Goal: Task Accomplishment & Management: Use online tool/utility

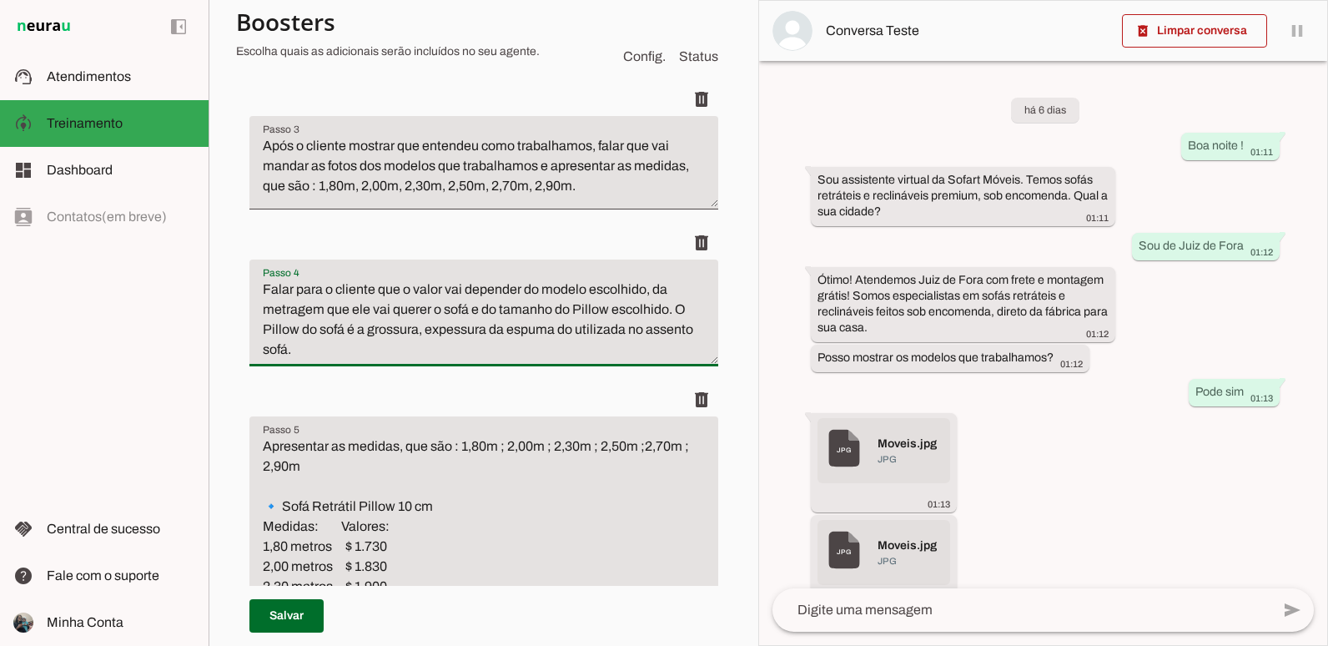
scroll to position [501, 0]
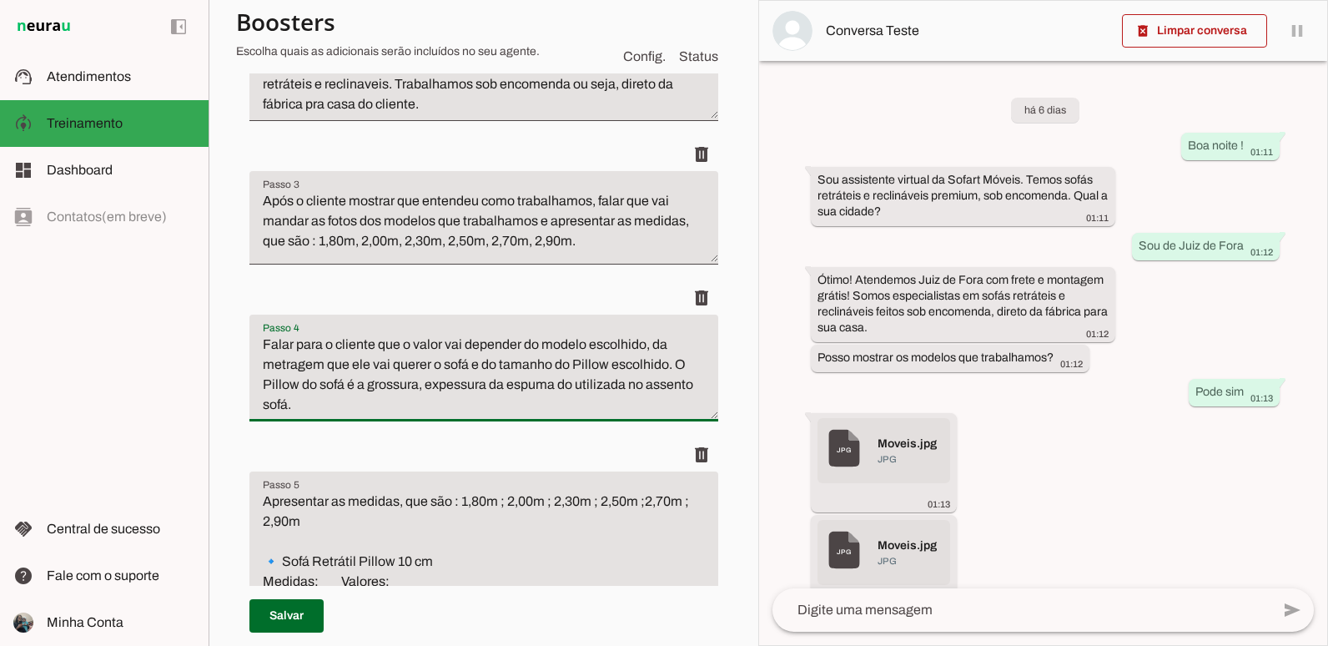
drag, startPoint x: 321, startPoint y: 521, endPoint x: 215, endPoint y: 461, distance: 121.4
click at [215, 461] on section "Agente 1 Criar Agente Você atingiu o limite de IAs Neurau permitidas. Atualize …" at bounding box center [484, 323] width 550 height 646
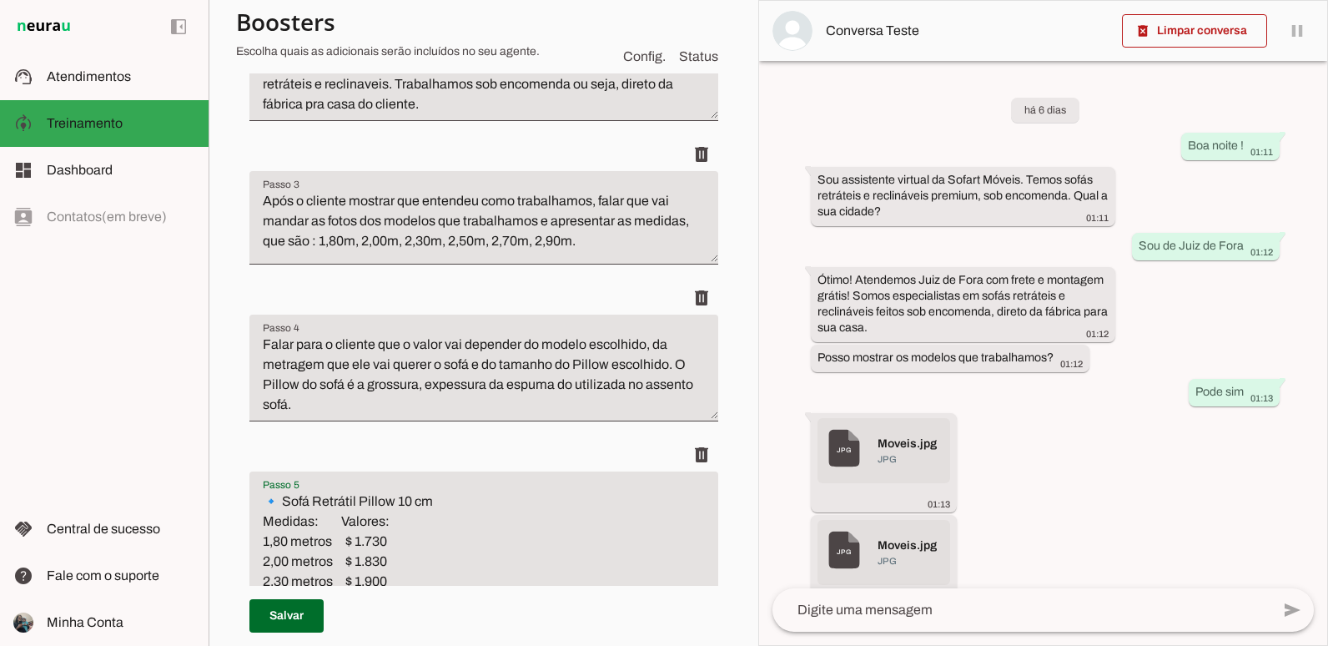
type textarea "🔹 Sofá Retrátil Pillow 10 cm Medidas: Valores: 1,80 metros $ 1.730 2,00 metros …"
drag, startPoint x: 265, startPoint y: 496, endPoint x: 443, endPoint y: 602, distance: 207.3
click at [443, 602] on div "Roteiro Adicionar [GEOGRAPHIC_DATA]" at bounding box center [484, 470] width 496 height 1404
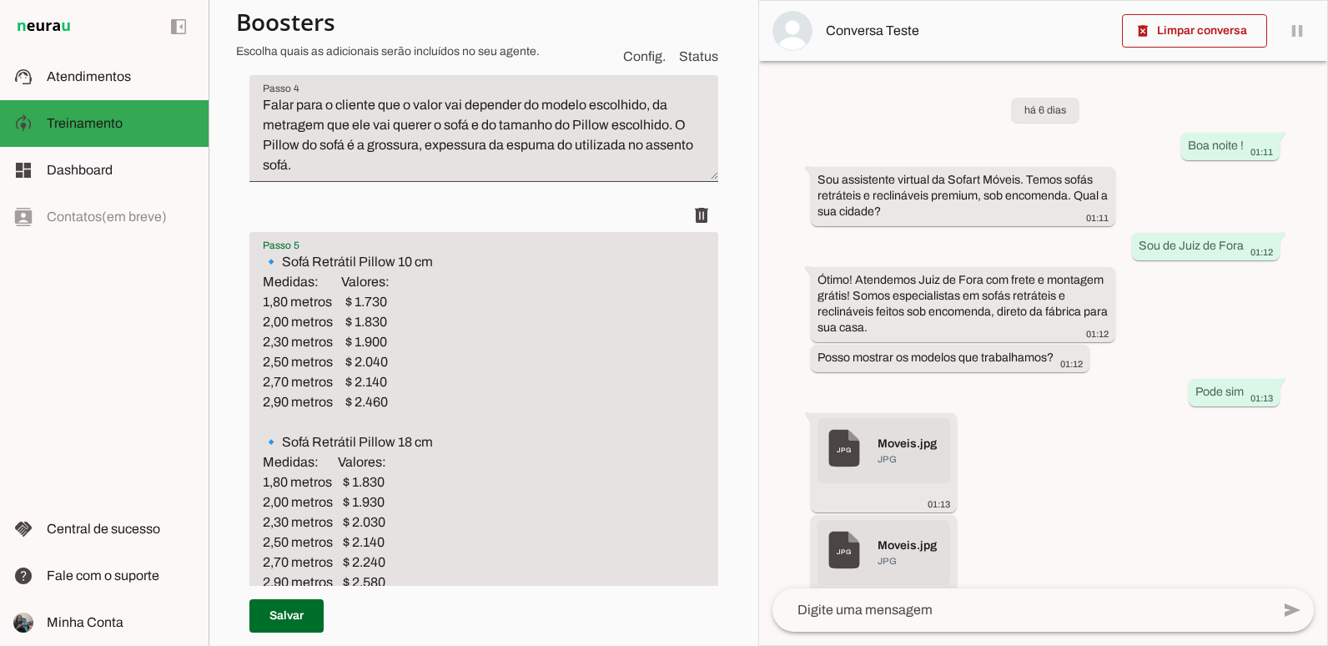
scroll to position [751, 0]
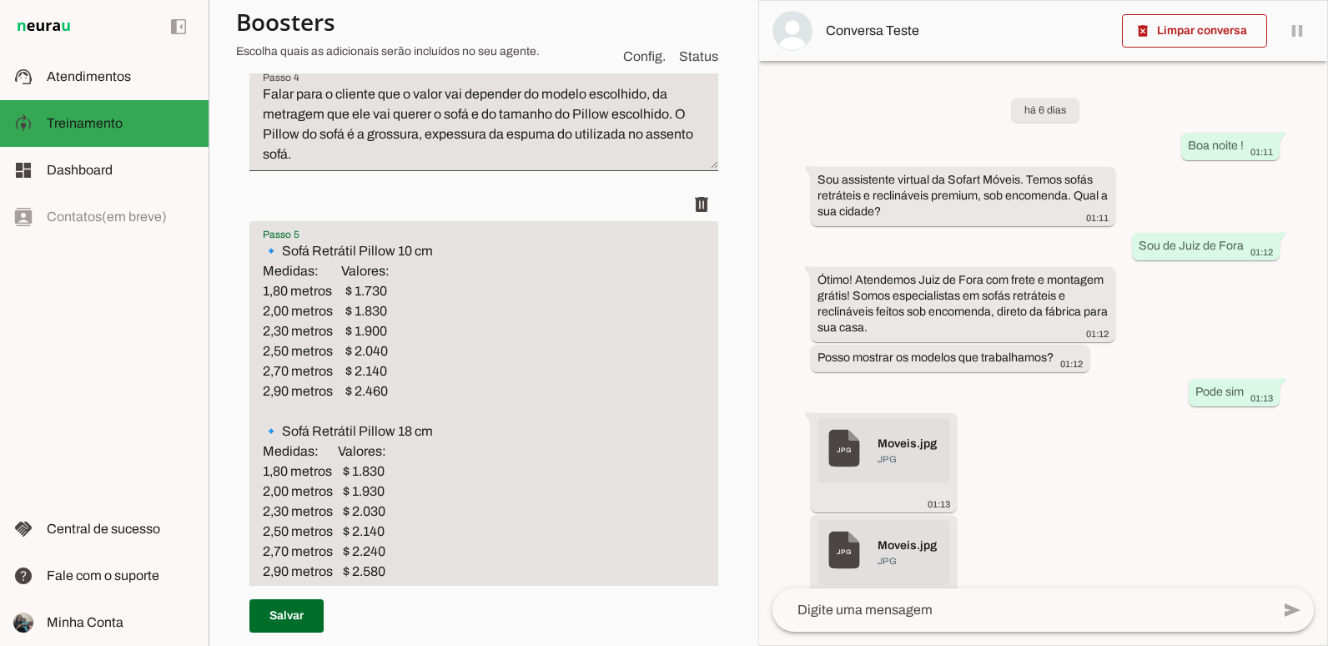
click at [541, 321] on textarea "🔹 Sofá Retrátil Pillow 10 cm Medidas: Valores: 1,80 metros $ 1.730 2,00 metros …" at bounding box center [483, 501] width 469 height 521
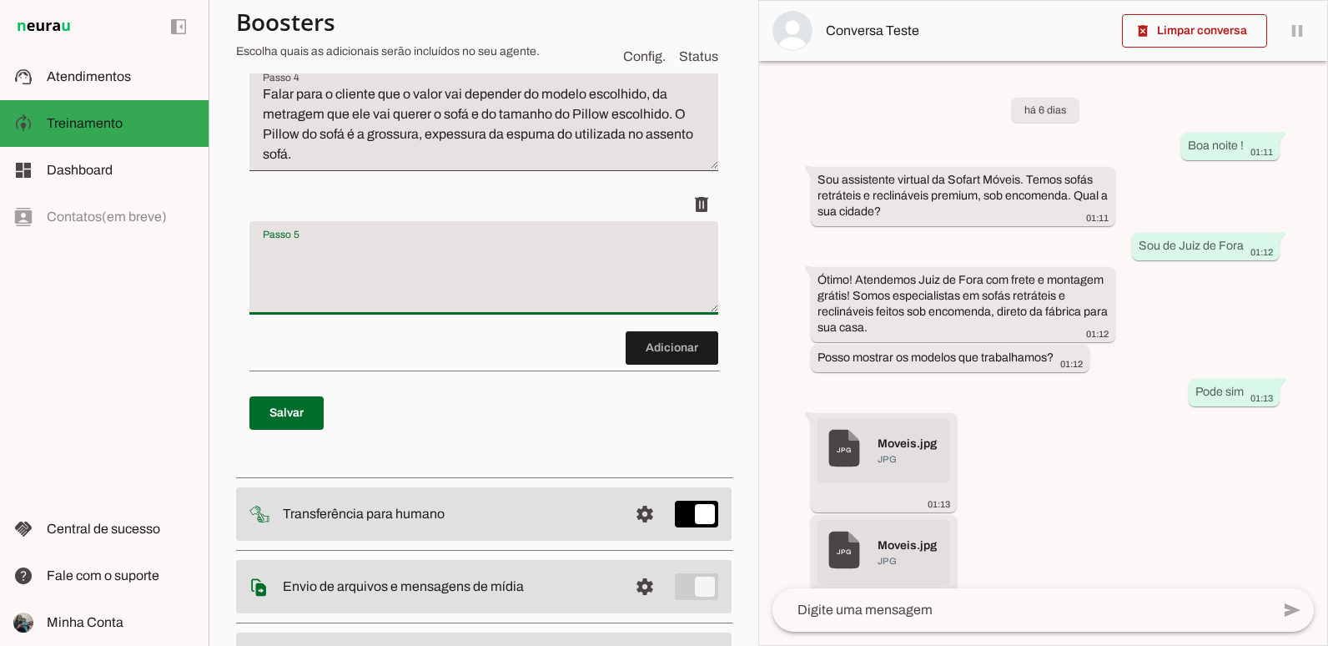
click at [727, 206] on section "Agente 1 Criar Agente Você atingiu o limite de IAs Neurau permitidas. Atualize …" at bounding box center [484, 323] width 550 height 646
click at [685, 199] on span at bounding box center [702, 204] width 40 height 40
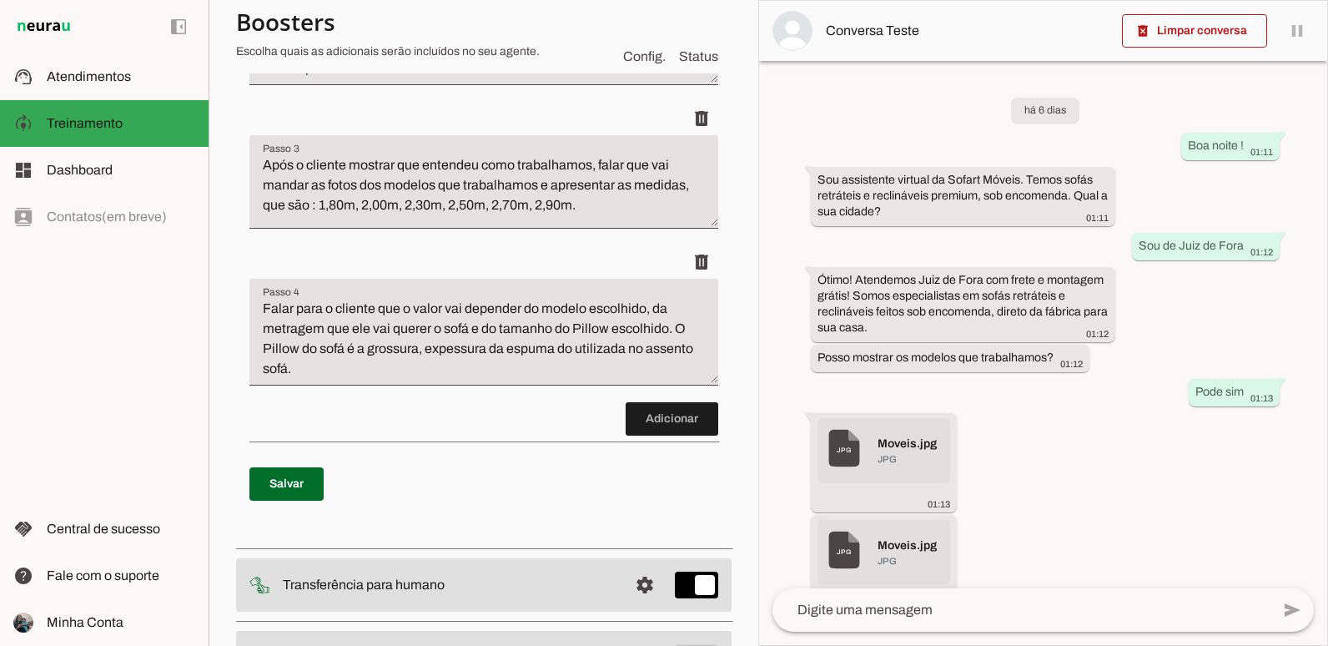
scroll to position [501, 0]
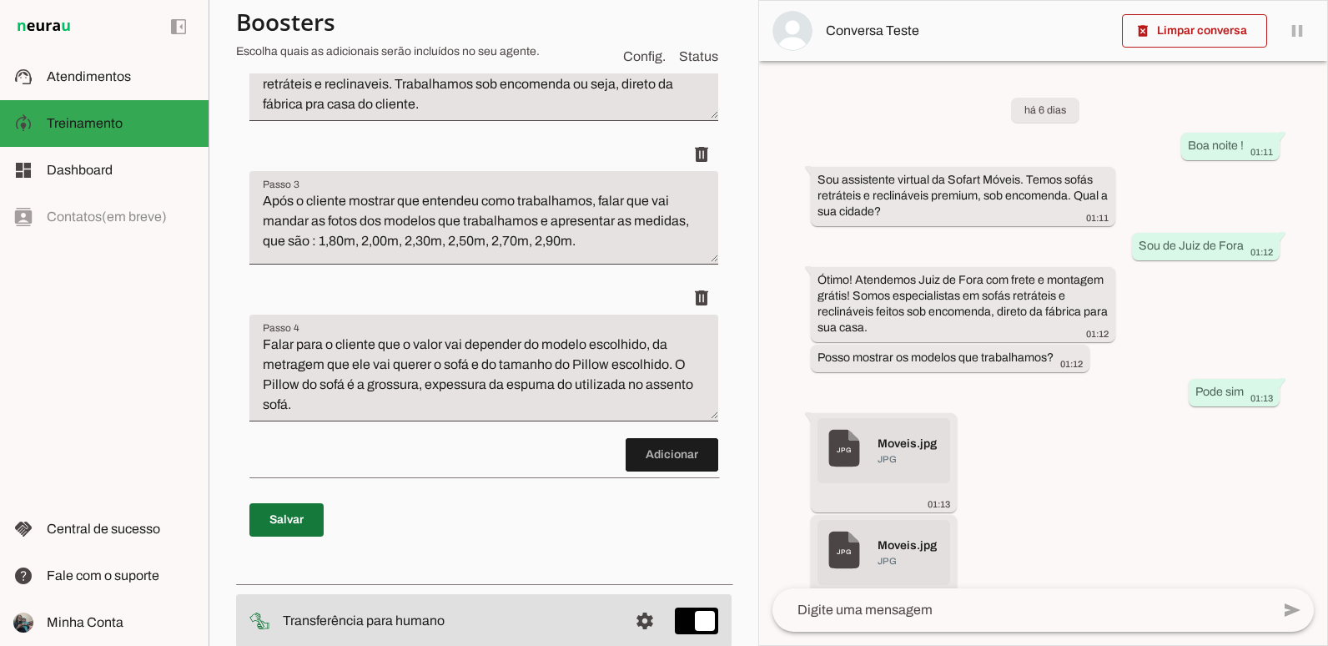
click at [287, 521] on span at bounding box center [286, 520] width 74 height 40
type textarea "Saudar o cliente, se apresentar e perguntar qual é a cidade que o cliente é, pa…"
type textarea "[PERSON_NAME] se atendemos, se não atendemos finalizar o contato, se atendermos…"
type textarea "Após o cliente mostrar que entendeu como trabalhamos, falar que vai mandar as f…"
click at [304, 506] on span at bounding box center [286, 520] width 74 height 40
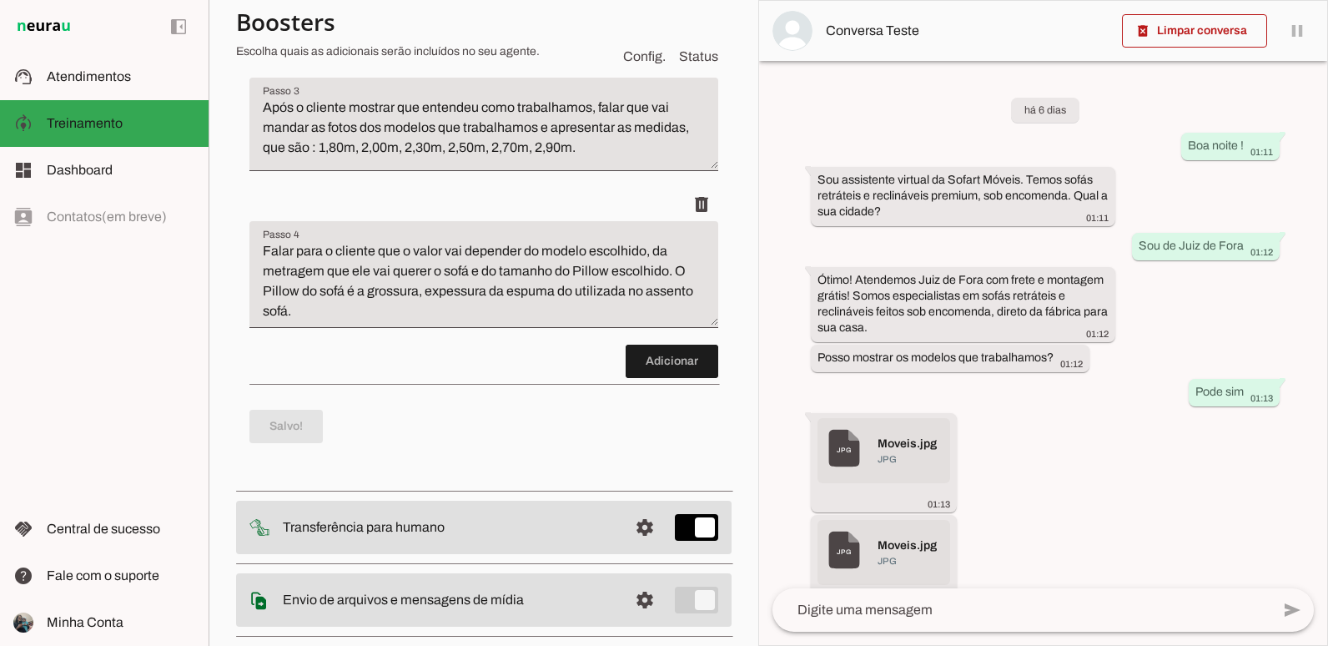
scroll to position [751, 0]
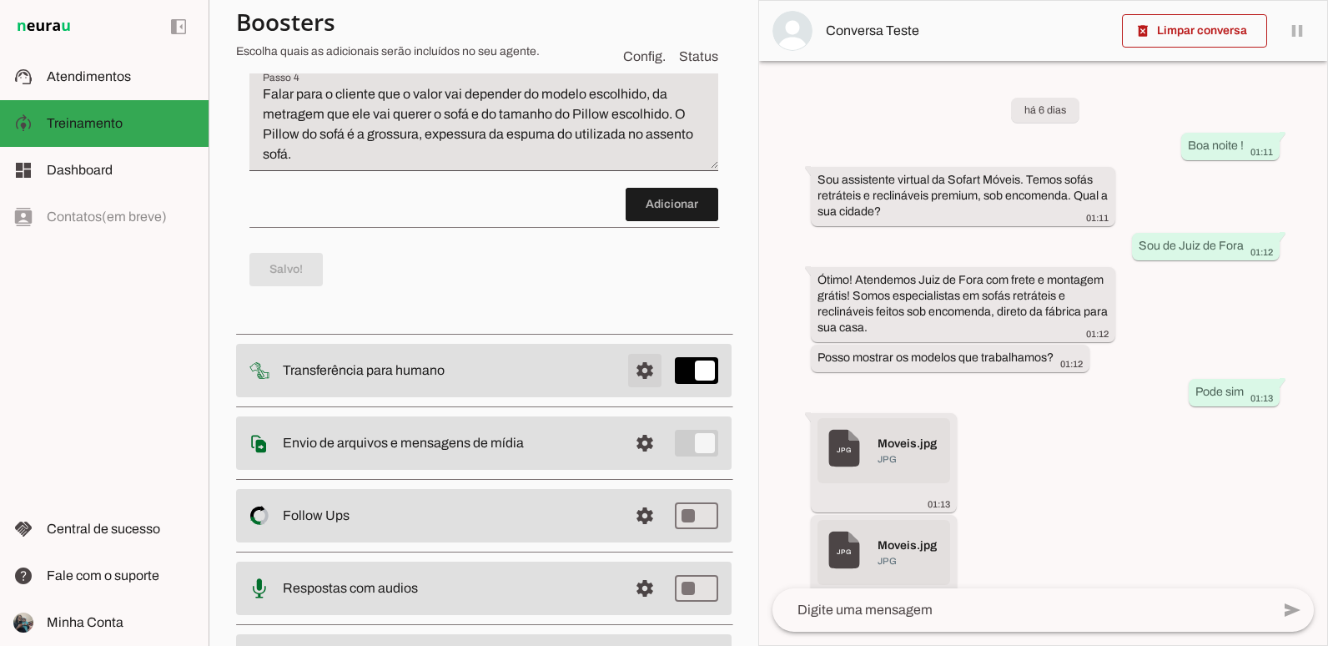
click at [637, 361] on span at bounding box center [645, 370] width 40 height 40
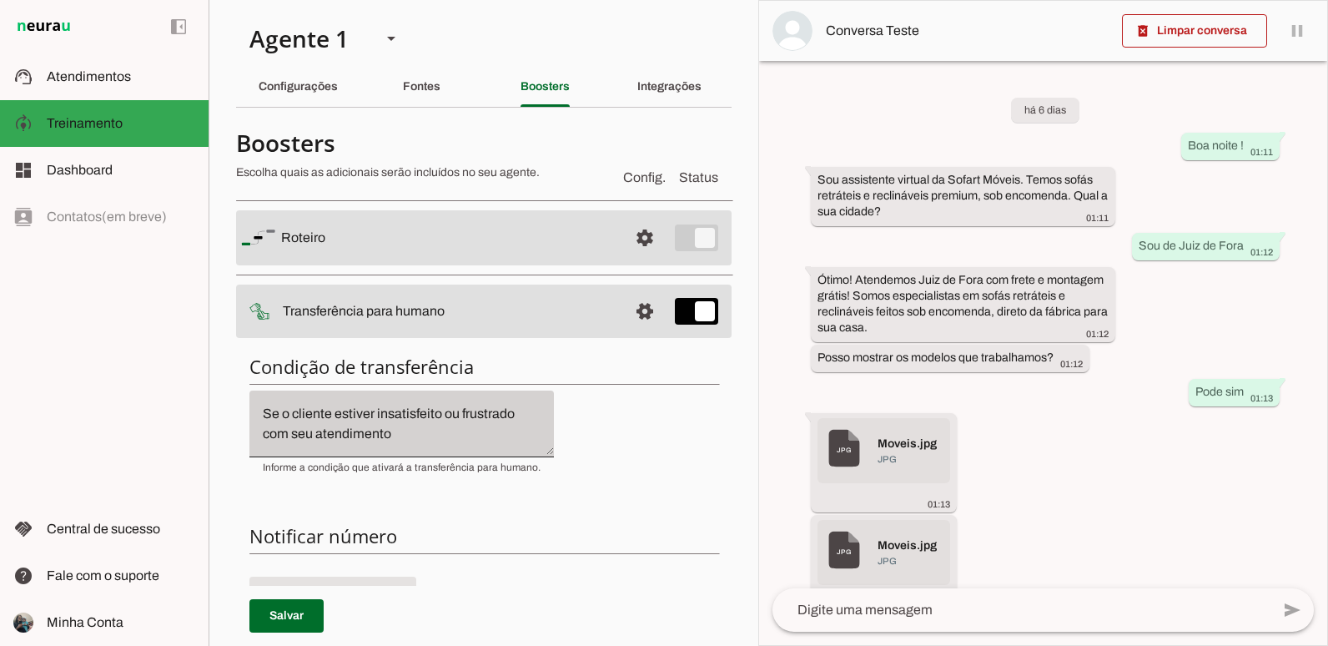
click at [427, 445] on div "Se o cliente estiver insatisfeito ou frustrado com seu atendimento" at bounding box center [401, 423] width 305 height 67
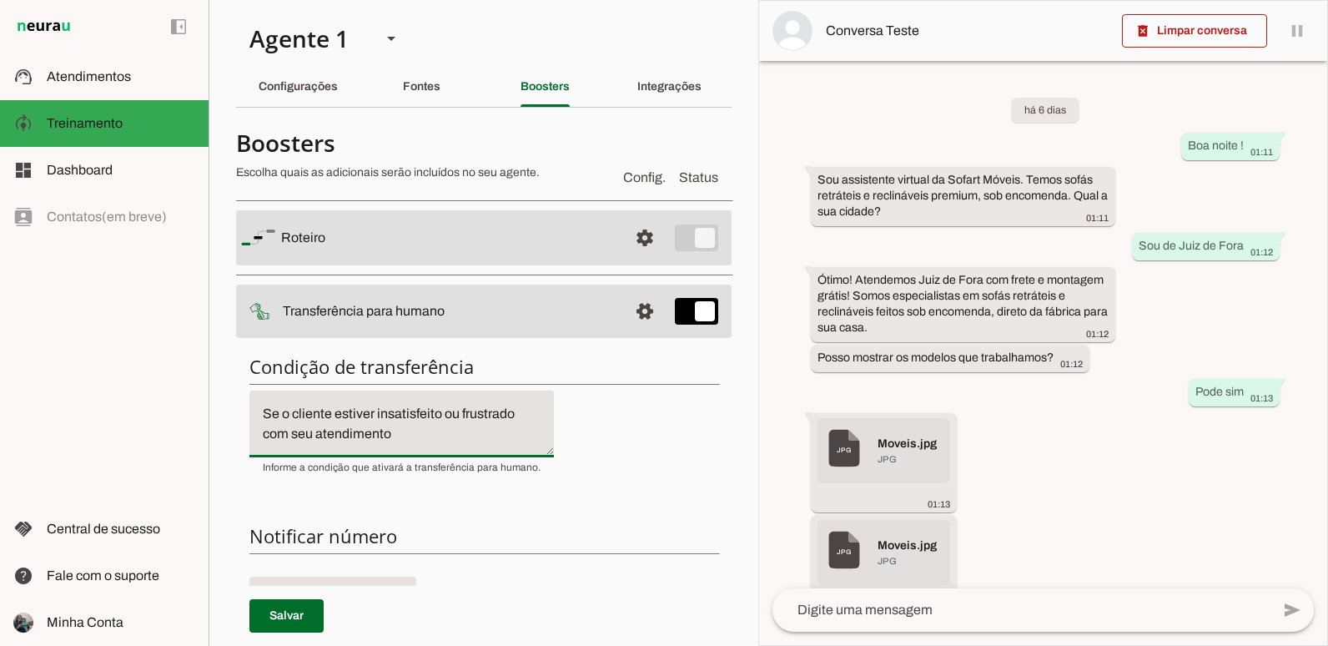
click at [614, 368] on h6 "Condição de transferência" at bounding box center [483, 366] width 469 height 23
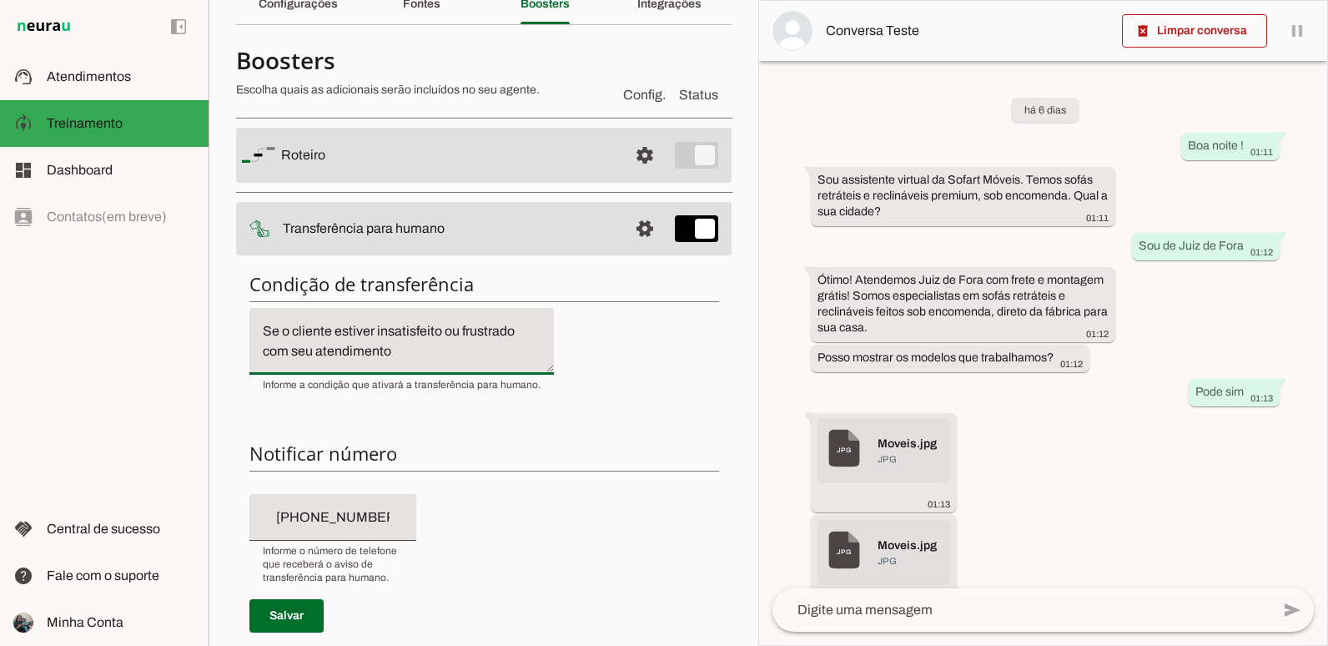
scroll to position [83, 0]
click at [733, 302] on section "Agente 1 Criar Agente Você atingiu o limite de IAs Neurau permitidas. Atualize …" at bounding box center [484, 323] width 550 height 646
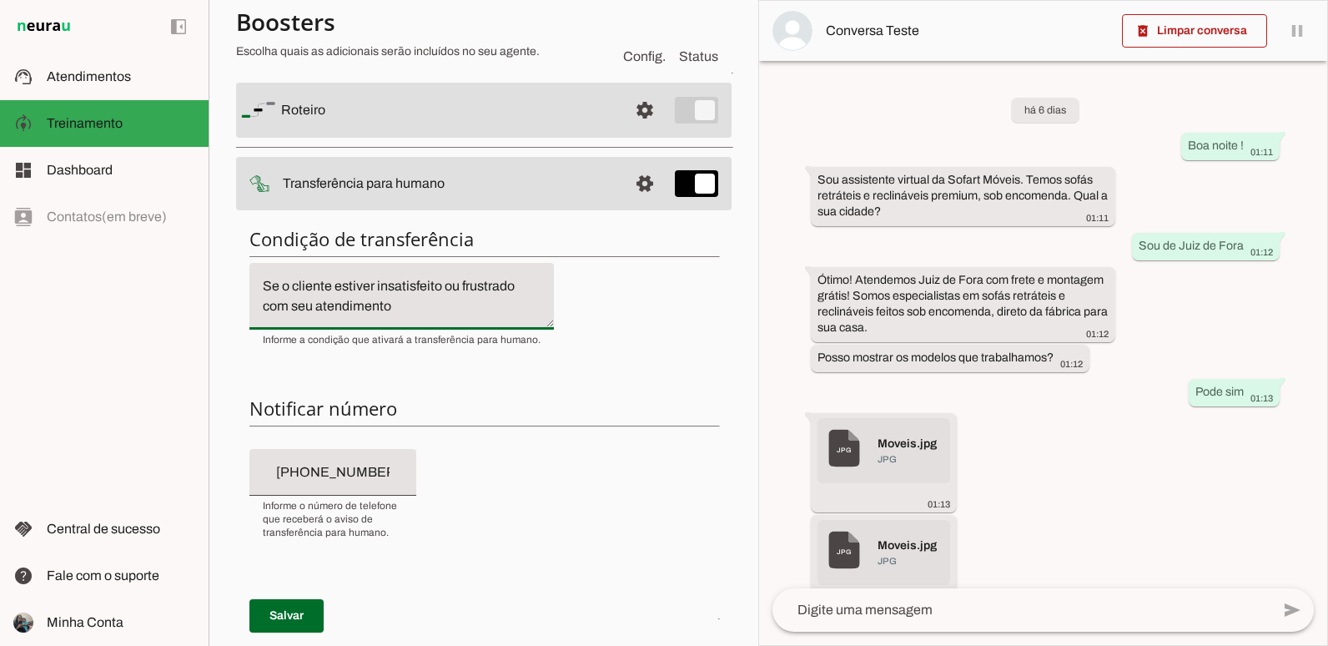
scroll to position [167, 0]
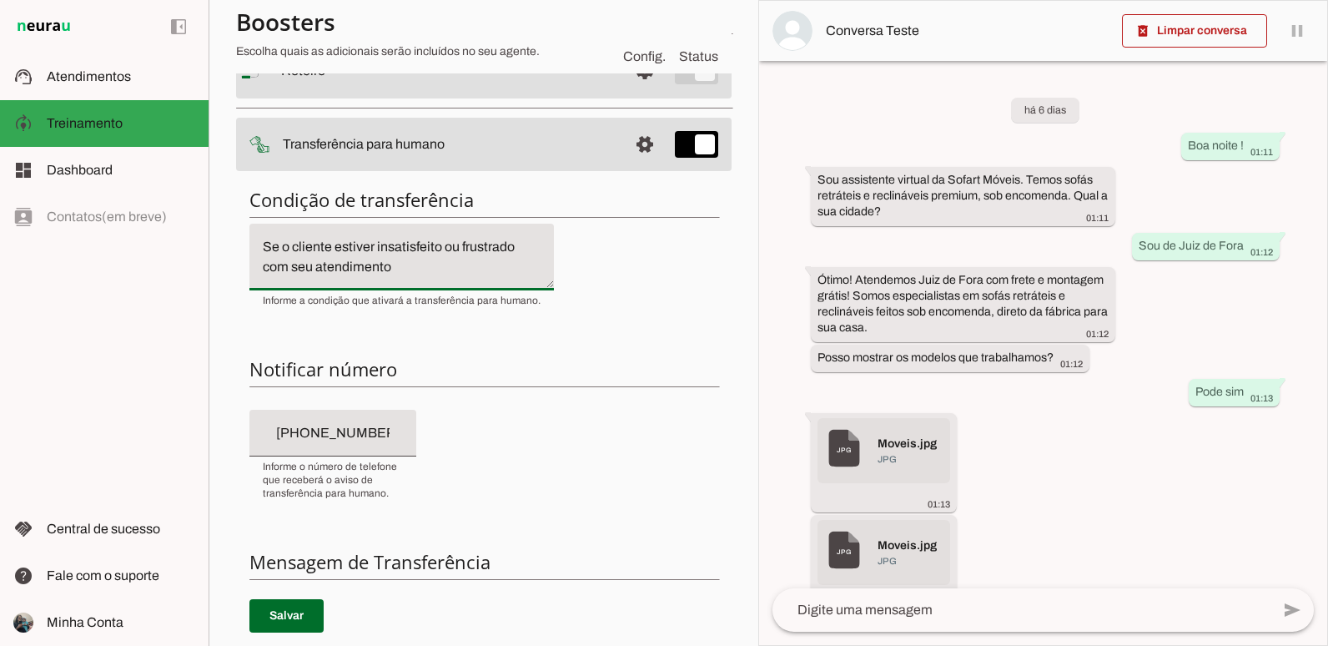
click at [728, 272] on section "Agente 1 Criar Agente Você atingiu o limite de IAs Neurau permitidas. Atualize …" at bounding box center [484, 323] width 550 height 646
click at [721, 285] on section "Agente 1 Criar Agente Você atingiu o limite de IAs Neurau permitidas. Atualize …" at bounding box center [484, 323] width 550 height 646
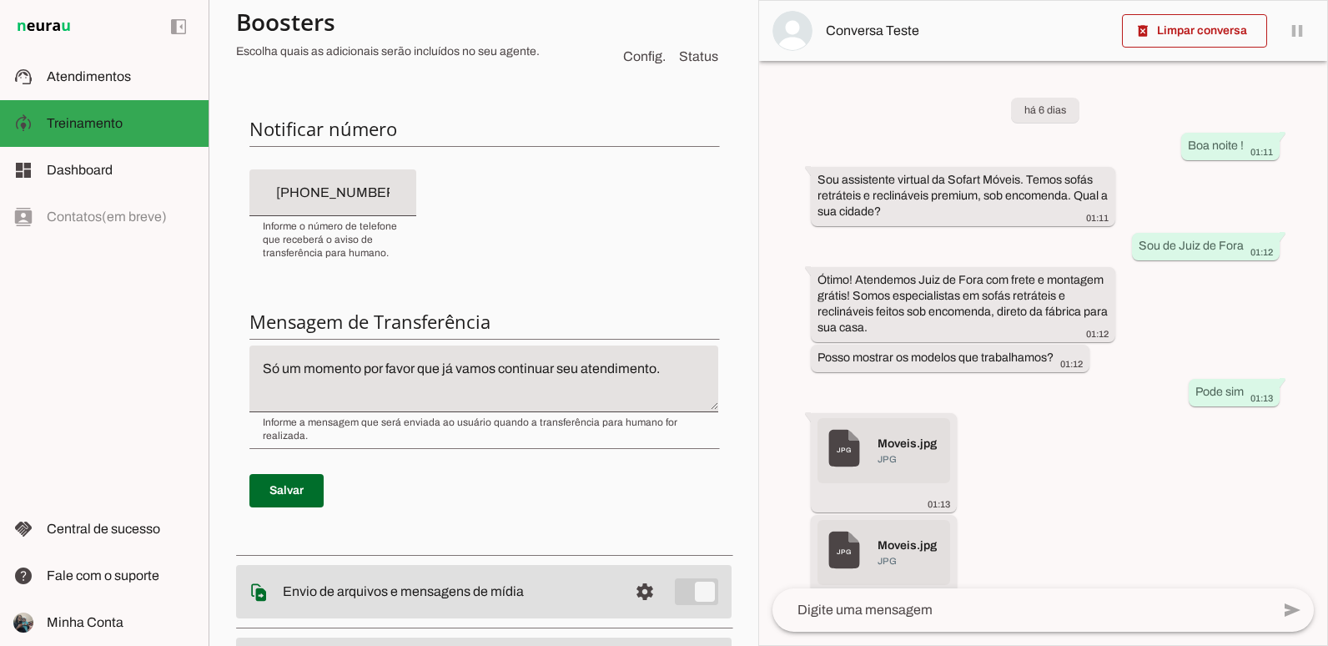
scroll to position [501, 0]
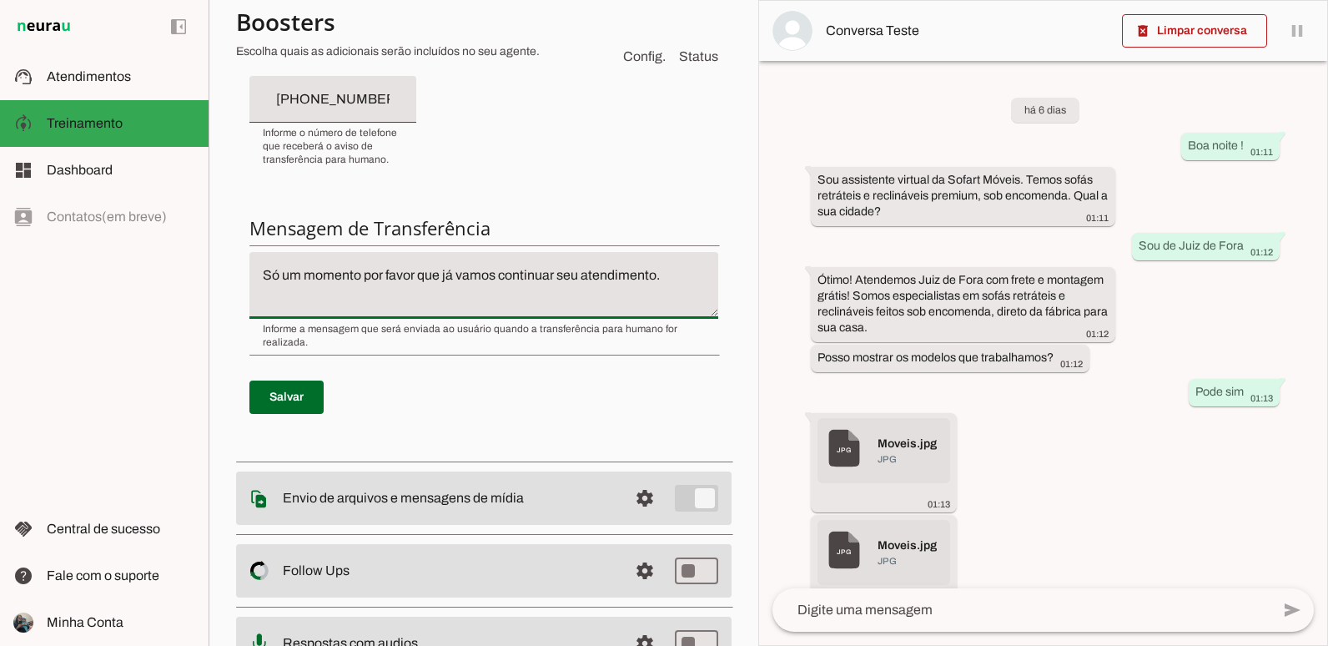
click at [536, 269] on textarea "Só um momento por favor que já vamos continuar seu atendimento." at bounding box center [483, 285] width 469 height 40
type textarea "N"
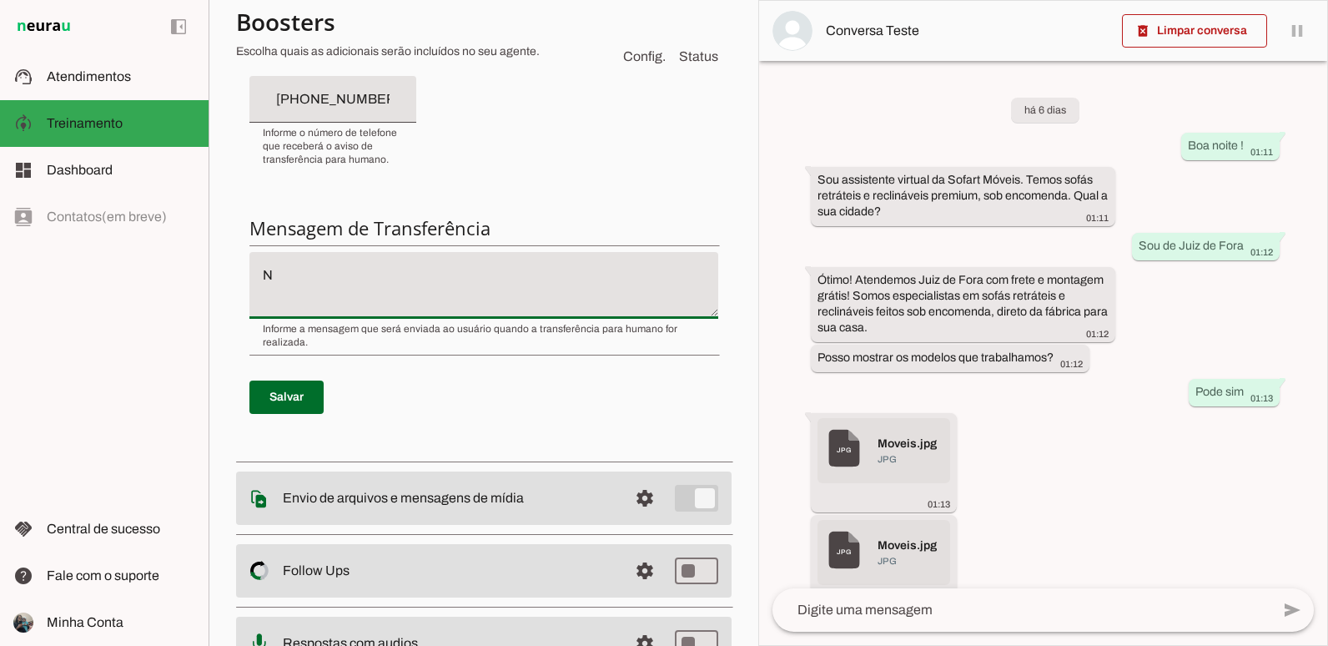
type textarea "Só um momento por favor que já vamos continuar seu atendimento."
click at [552, 168] on div "Condição de transferência Notificar número Mensagem de Transferência [GEOGRAPHI…" at bounding box center [484, 147] width 496 height 612
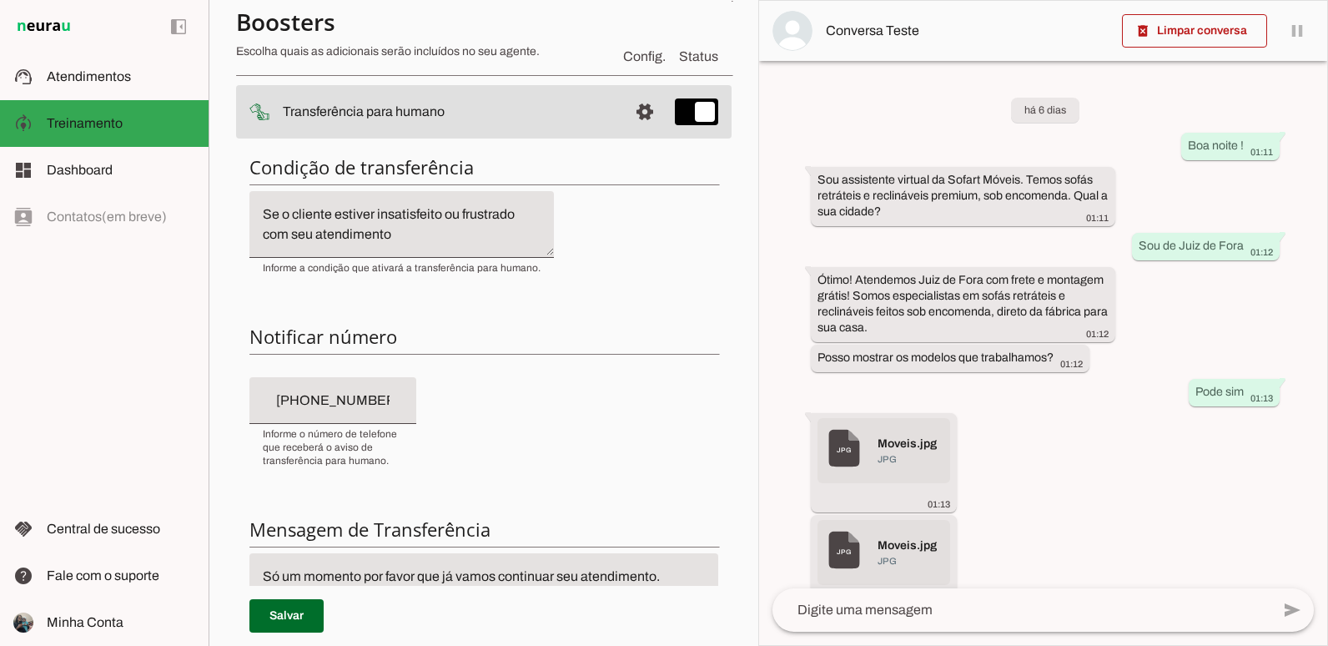
scroll to position [167, 0]
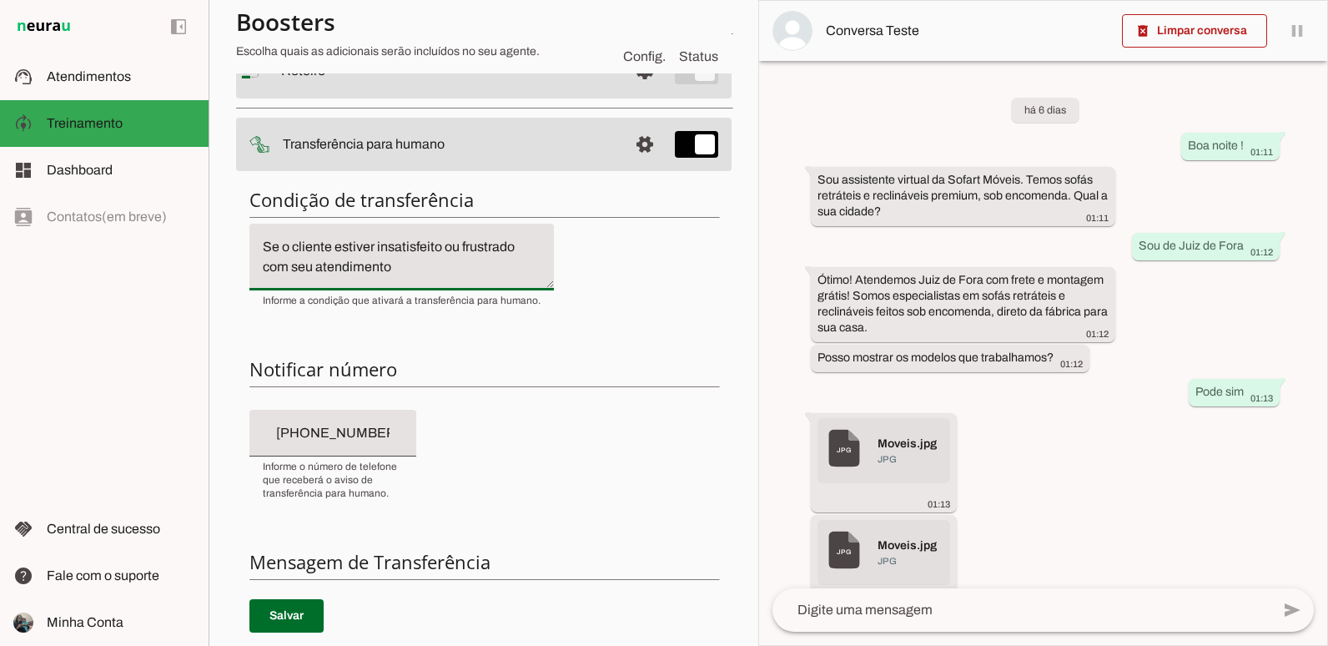
click at [461, 251] on textarea "Se o cliente estiver insatisfeito ou frustrado com seu atendimento" at bounding box center [401, 257] width 305 height 40
click at [411, 267] on textarea "Se o cliente estiver insatisfeito, frustrado com seu atendimento" at bounding box center [401, 257] width 305 height 40
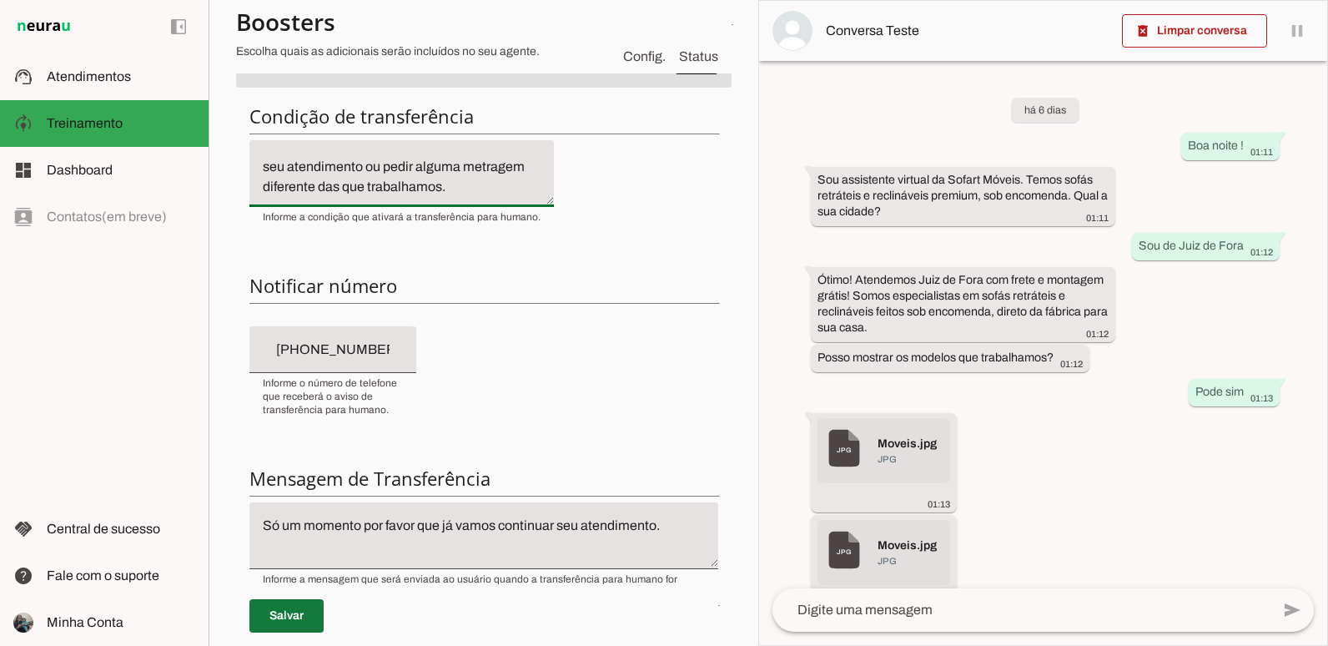
type textarea "Se o cliente estiver insatisfeito, frustrado com seu atendimento ou pedir algum…"
type md-filled-text-field "Se o cliente estiver insatisfeito, frustrado com seu atendimento ou pedir algum…"
click at [316, 602] on span at bounding box center [286, 616] width 74 height 40
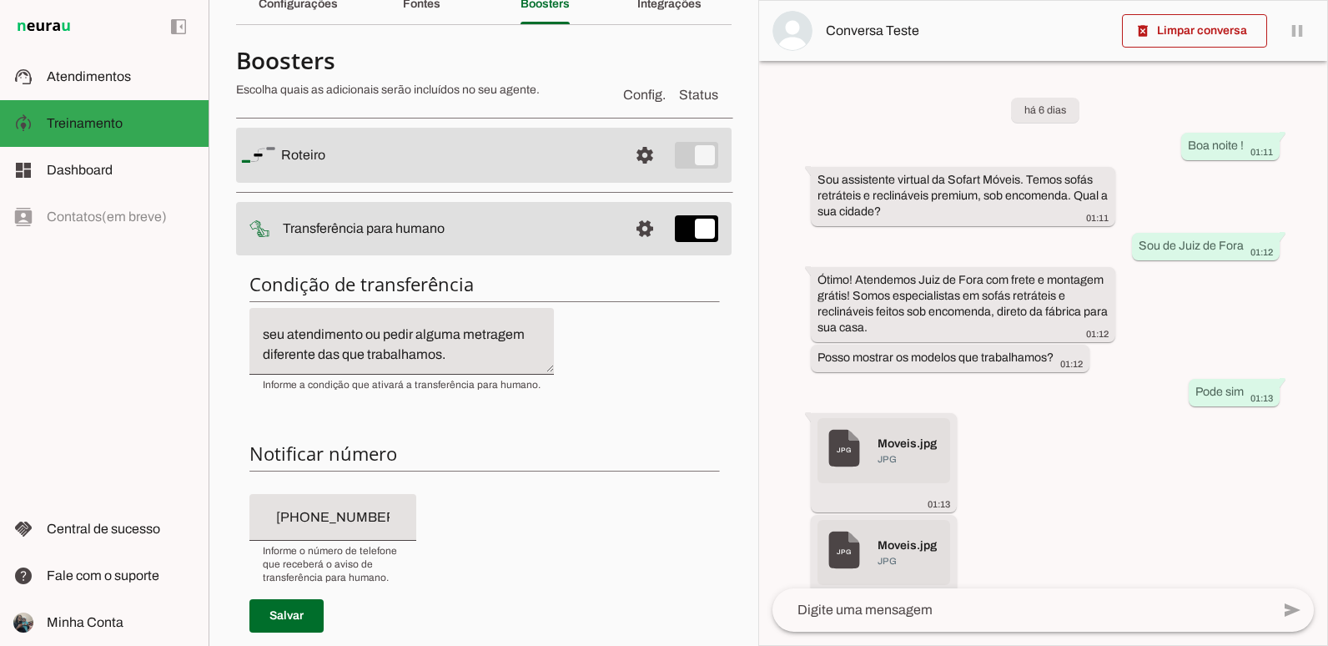
scroll to position [0, 0]
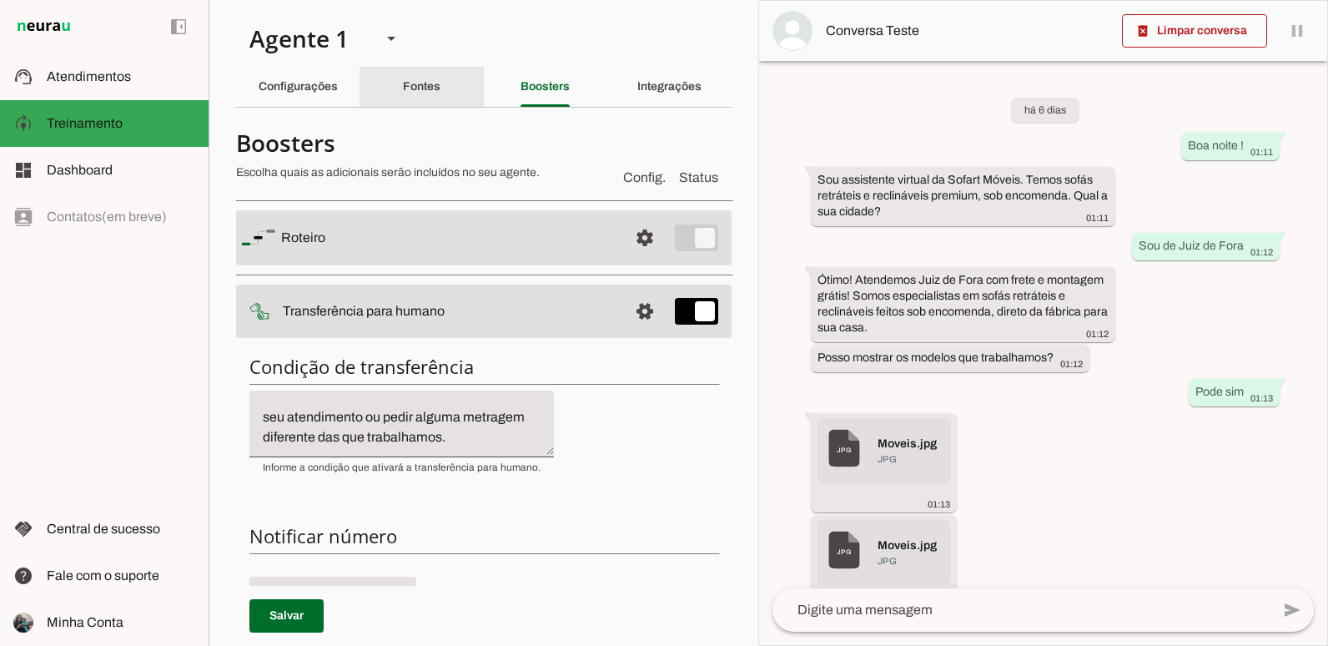
click at [403, 78] on div "Fontes" at bounding box center [422, 87] width 38 height 40
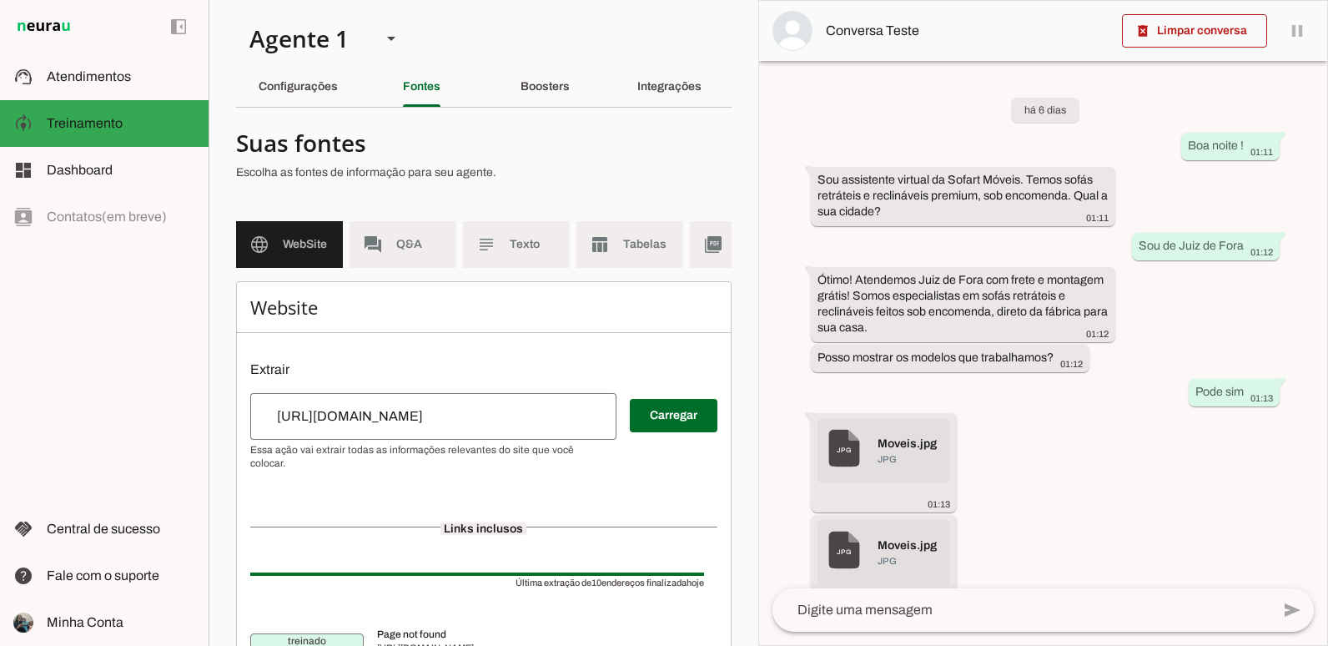
scroll to position [0, 192]
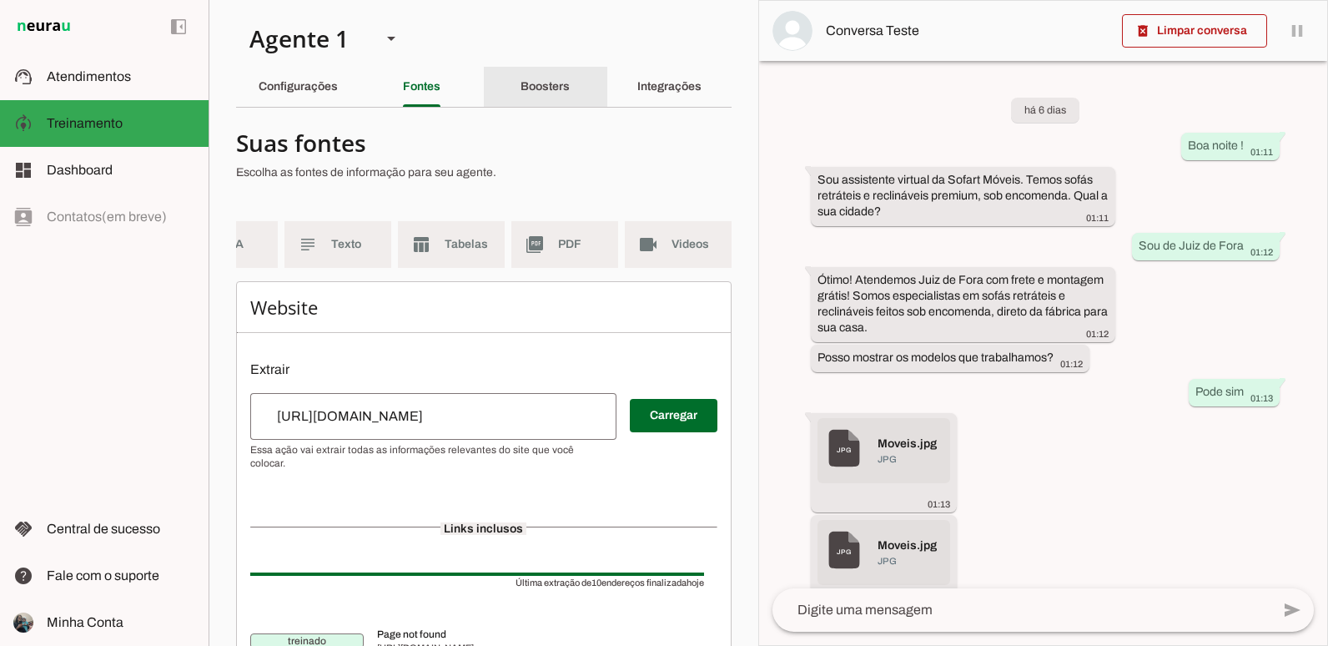
click at [538, 78] on div "Boosters" at bounding box center [545, 87] width 49 height 40
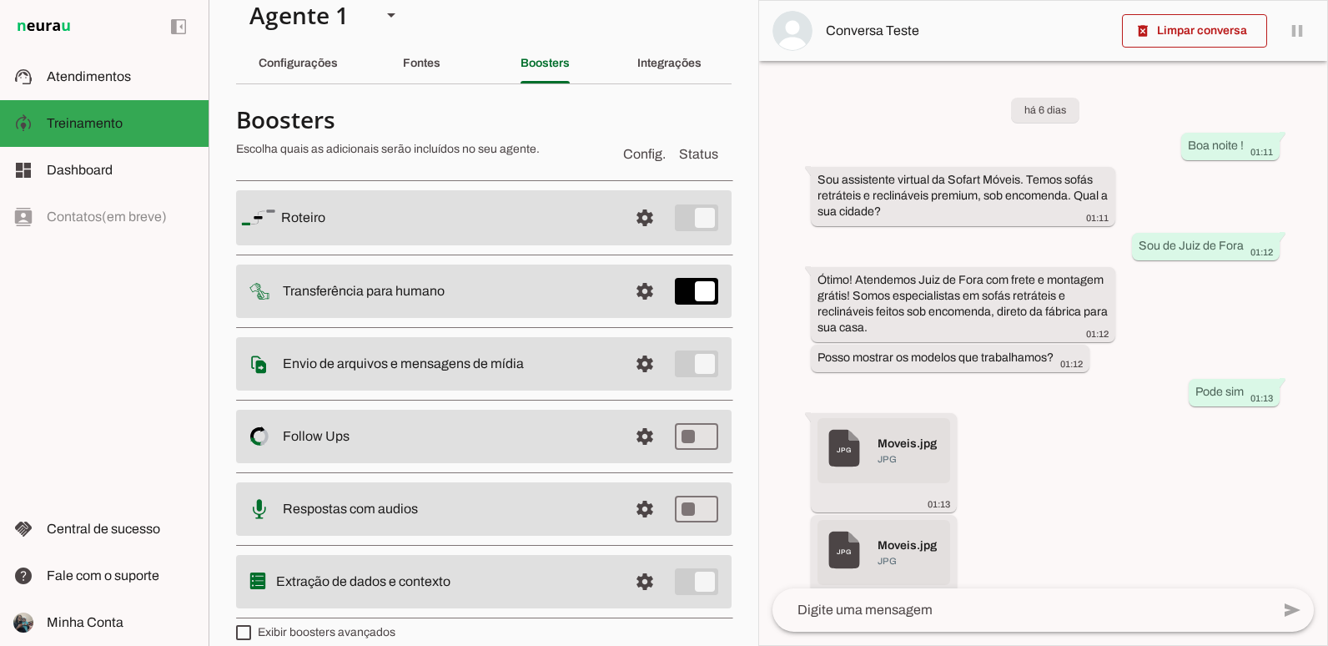
scroll to position [43, 0]
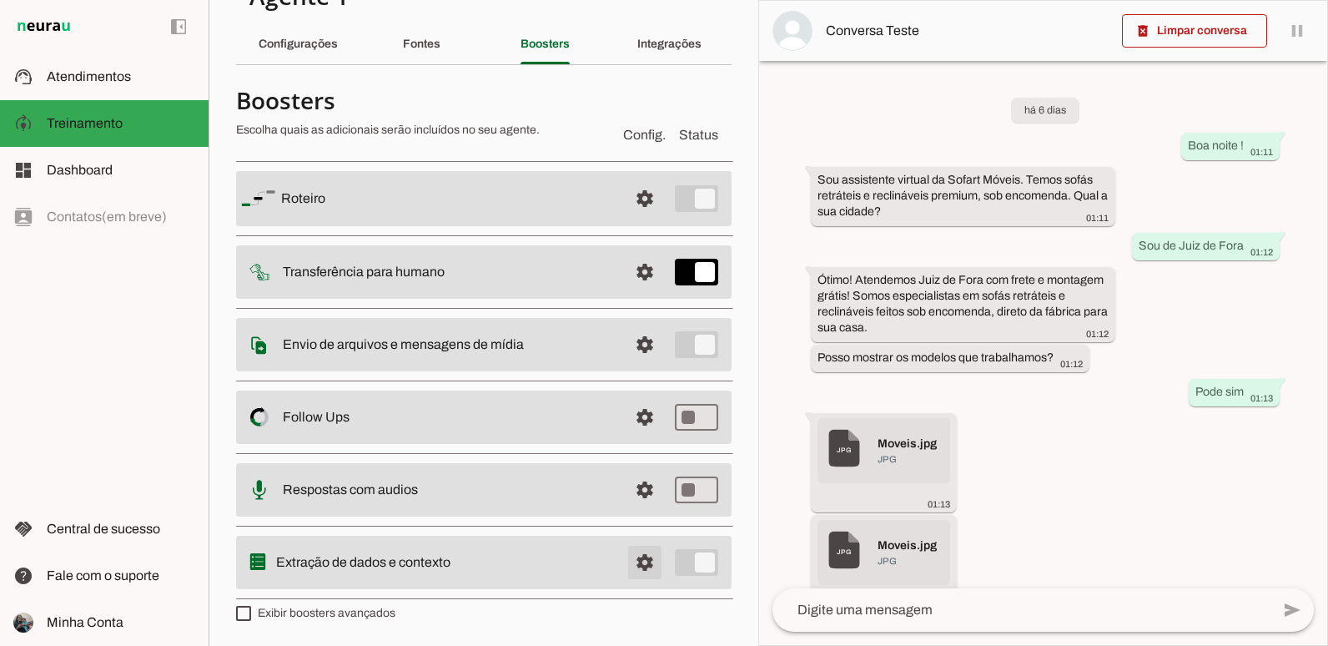
click at [643, 560] on span at bounding box center [645, 562] width 40 height 40
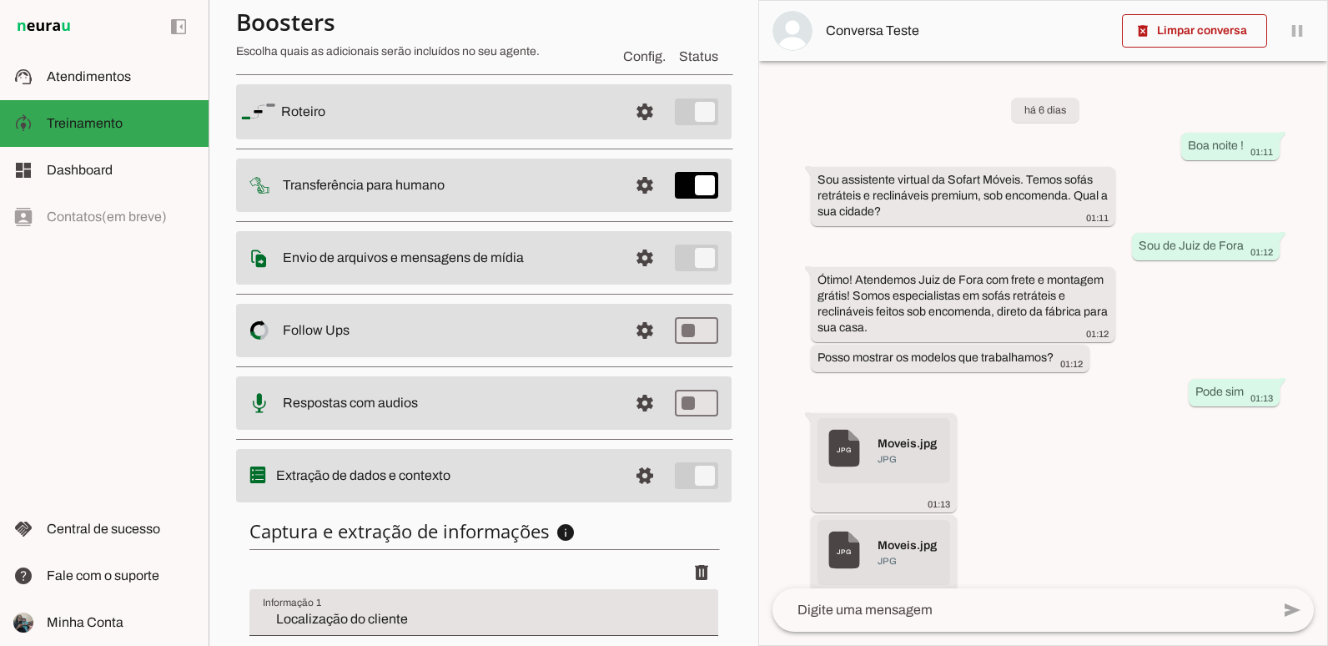
scroll to position [282, 0]
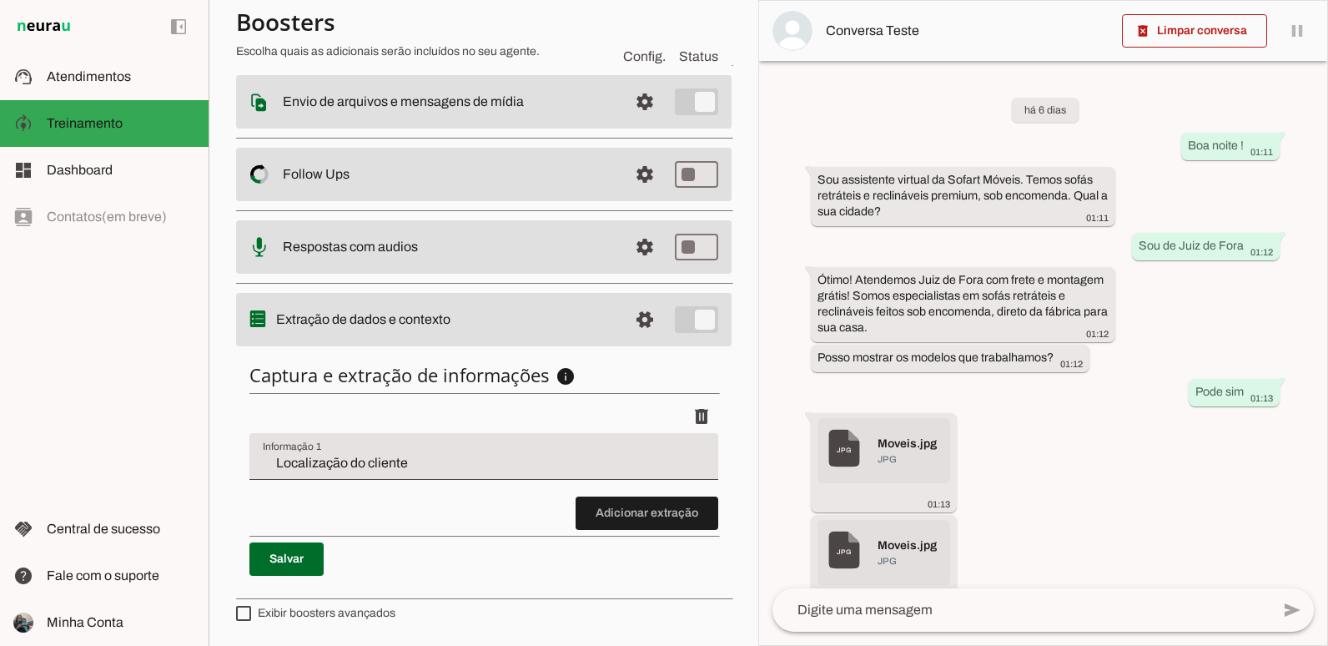
click at [561, 468] on input "Localização do cliente" at bounding box center [484, 463] width 442 height 20
click at [736, 505] on section "Agente 1 Criar Agente Você atingiu o limite de IAs Neurau permitidas. Atualize …" at bounding box center [484, 323] width 550 height 646
click at [683, 524] on span at bounding box center [647, 513] width 143 height 40
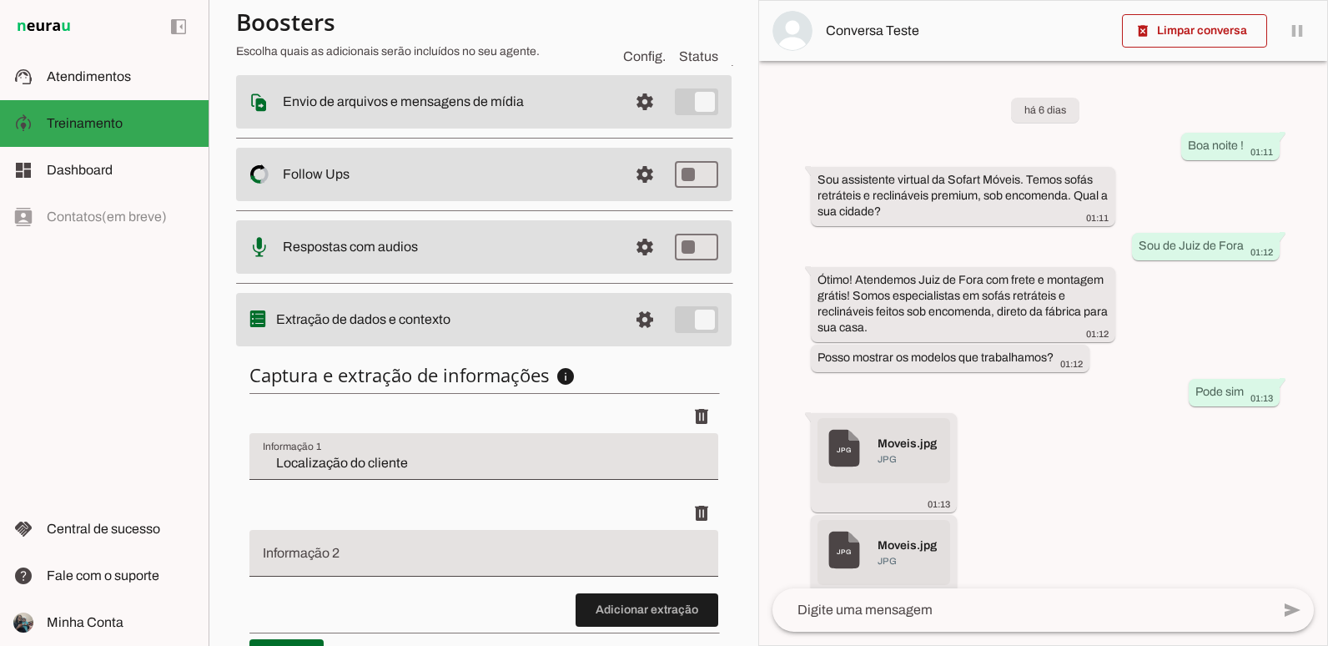
click at [562, 526] on div "delete" at bounding box center [483, 512] width 469 height 33
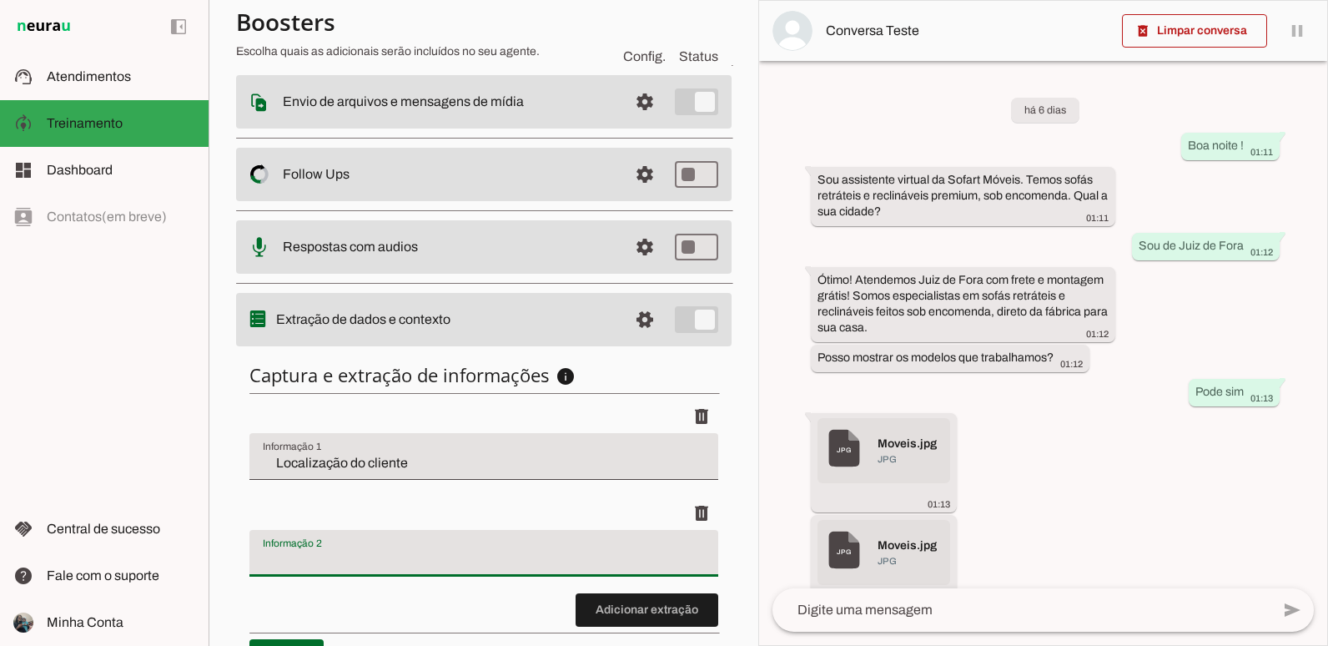
click at [556, 533] on div at bounding box center [483, 553] width 469 height 47
click at [407, 559] on input "Modelo escolhido" at bounding box center [484, 560] width 442 height 20
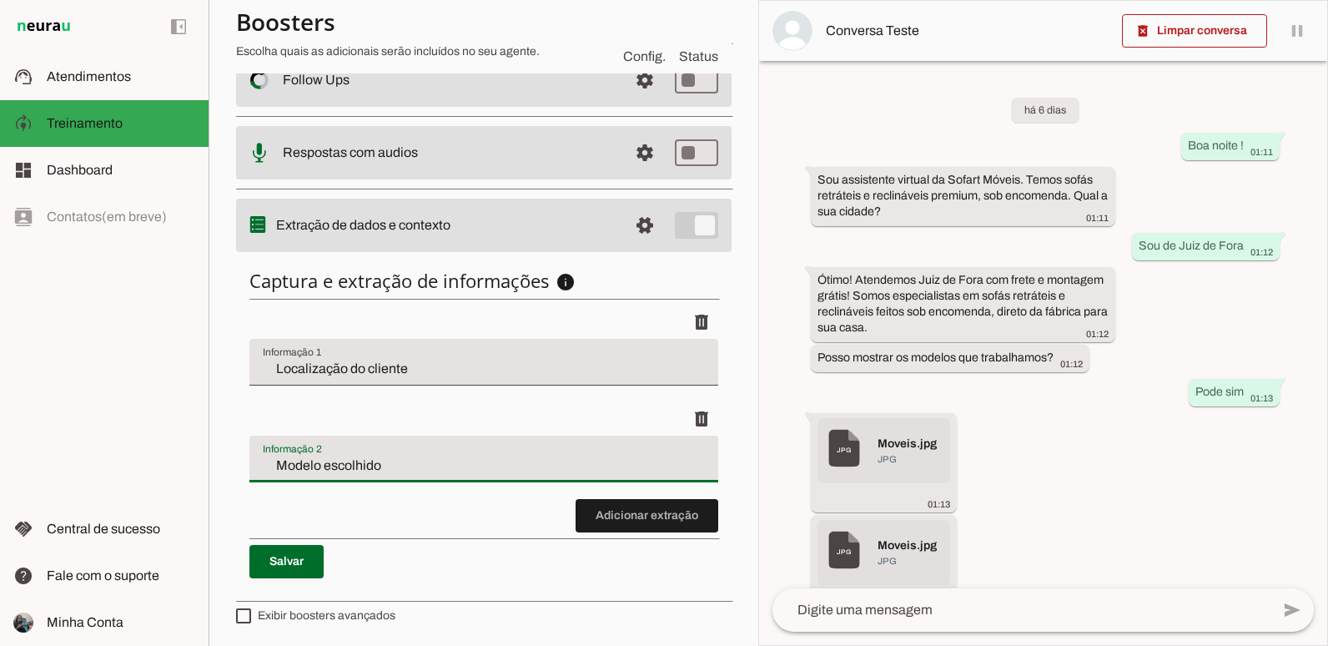
scroll to position [379, 0]
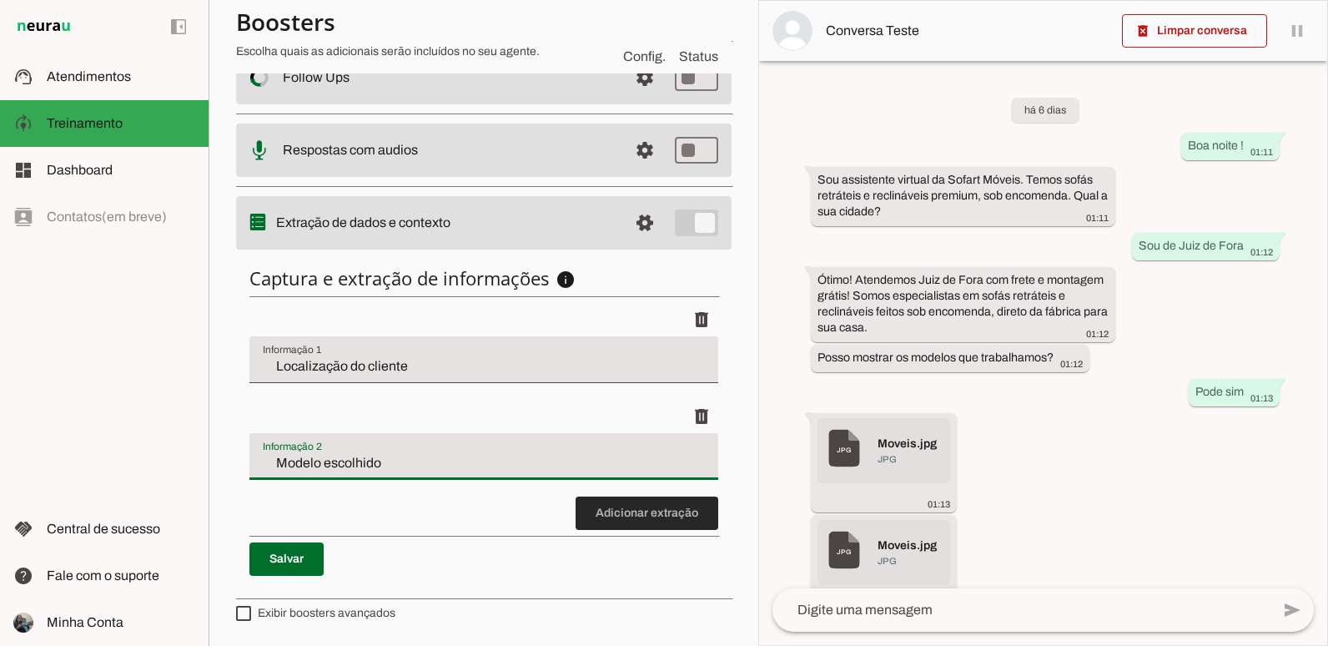
type input "Modelo escolhido"
type md-filled-text-field "Modelo escolhido"
click at [614, 505] on span at bounding box center [647, 513] width 143 height 40
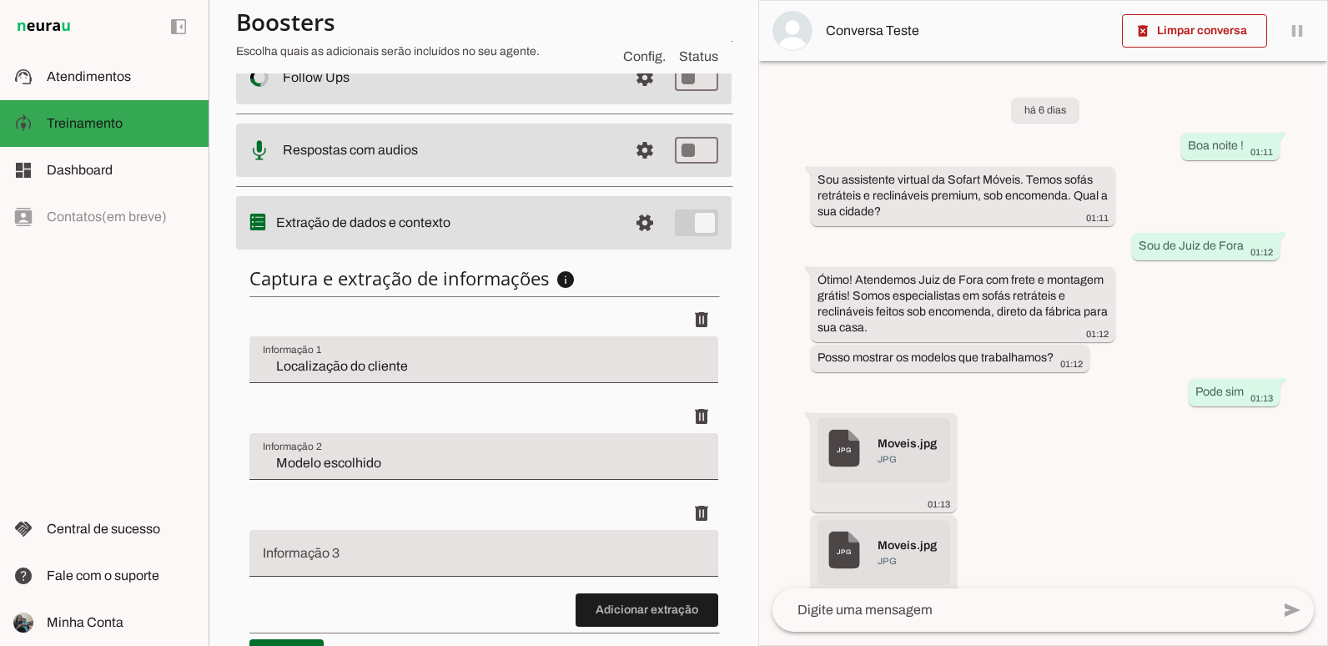
click at [388, 552] on input "Informação 3" at bounding box center [484, 560] width 442 height 20
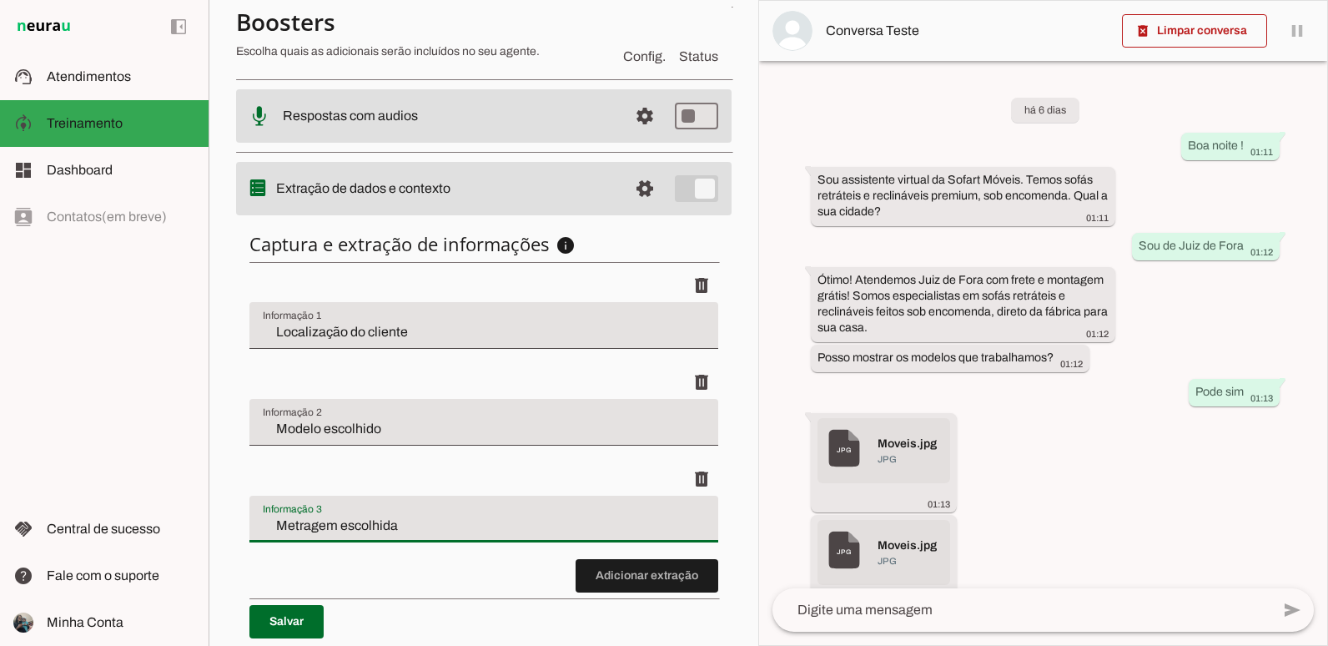
scroll to position [462, 0]
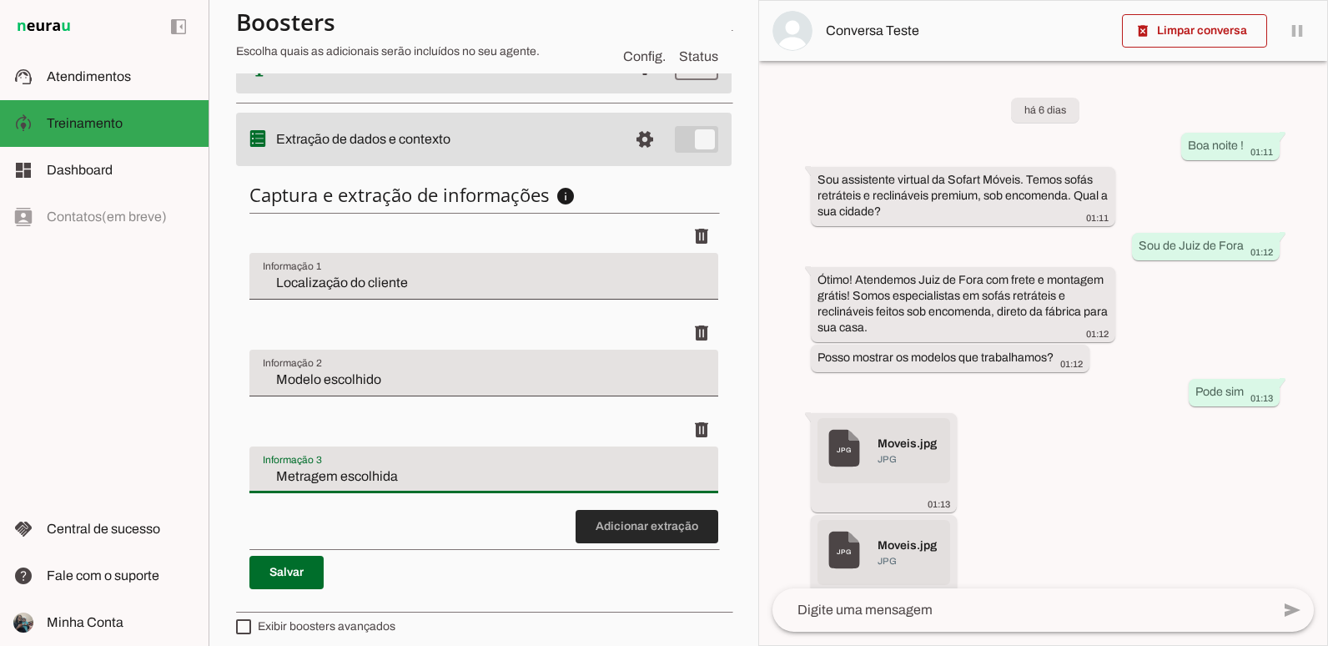
type input "Metragem escolhida"
type md-filled-text-field "Metragem escolhida"
click at [587, 521] on span at bounding box center [647, 526] width 143 height 40
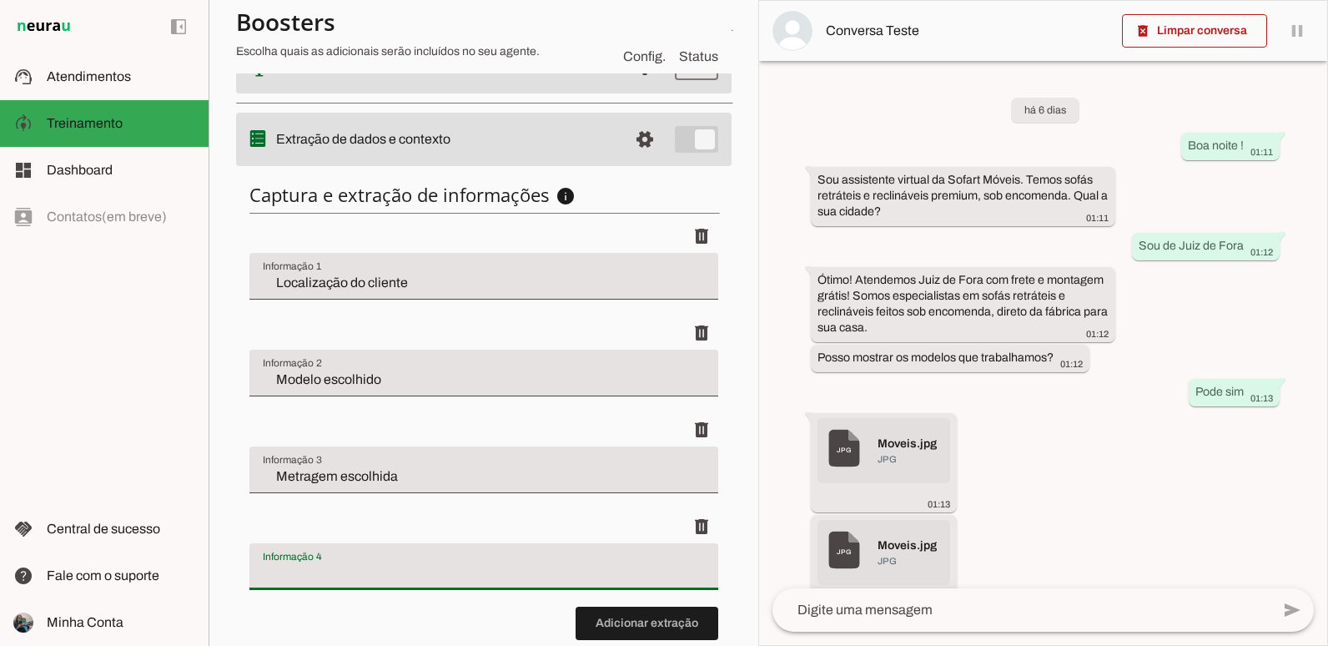
click at [501, 559] on div at bounding box center [483, 566] width 469 height 47
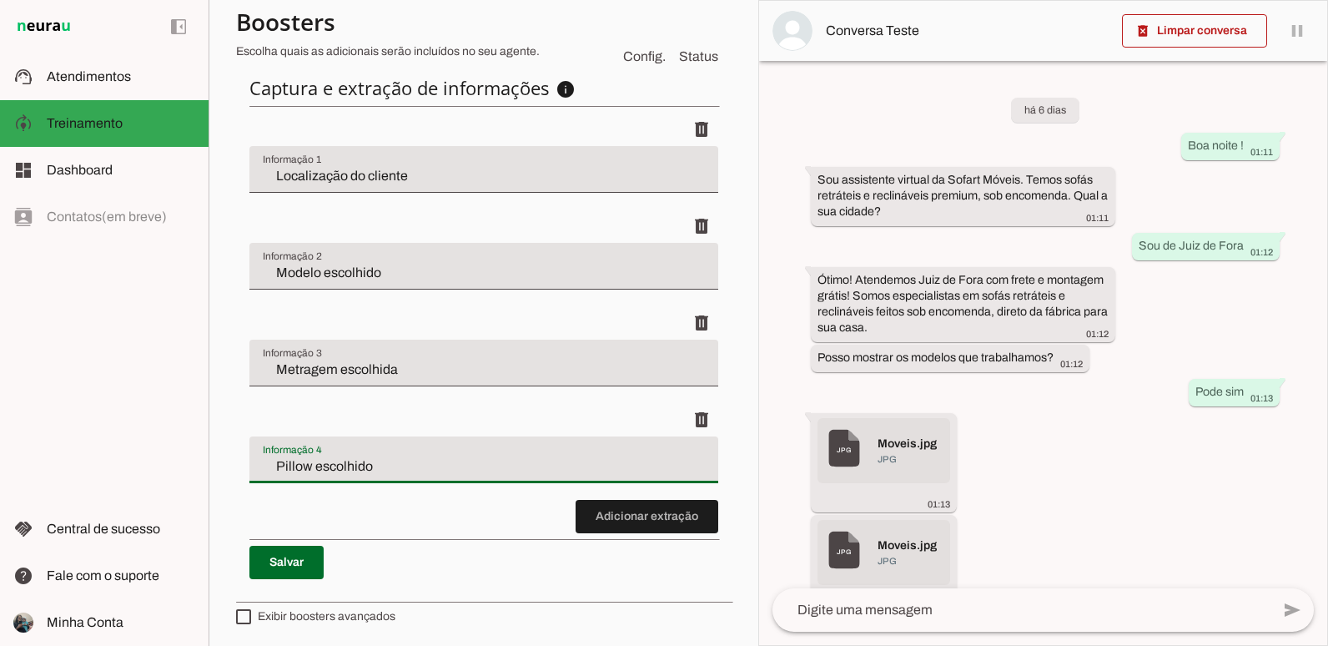
scroll to position [572, 0]
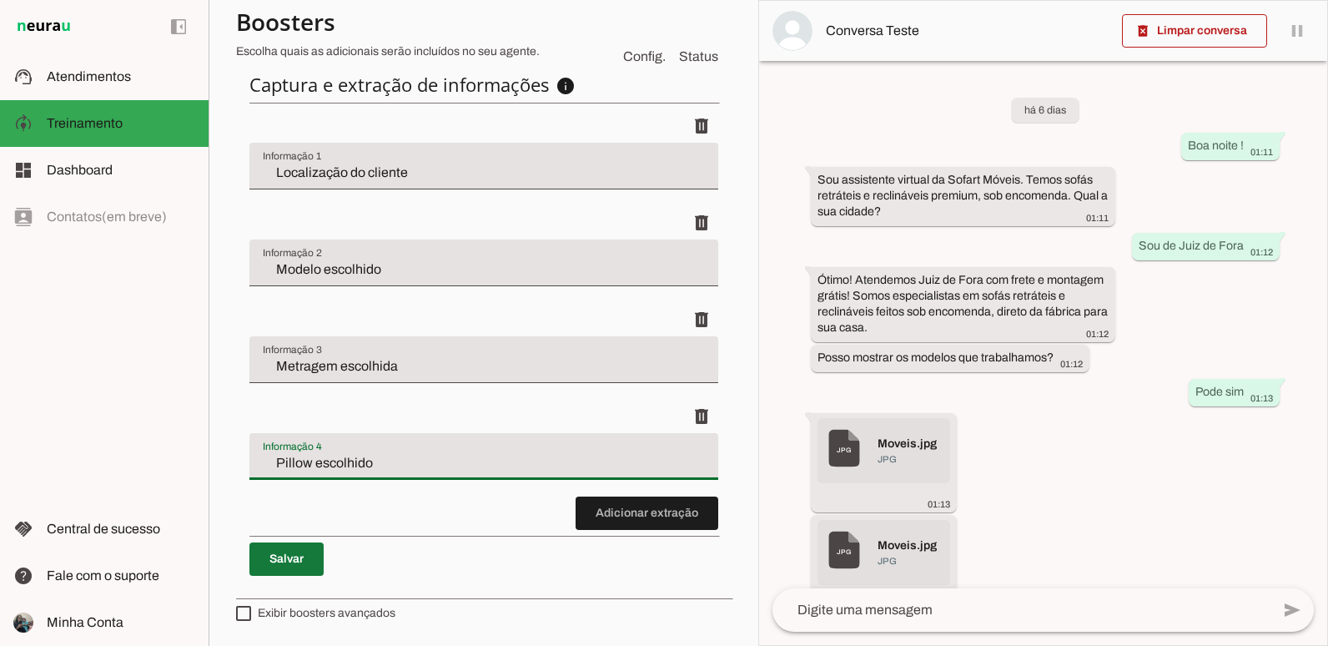
type input "Pillow escolhido"
type md-filled-text-field "Pillow escolhido"
click at [265, 561] on span at bounding box center [286, 559] width 74 height 40
click at [293, 567] on span at bounding box center [286, 559] width 74 height 40
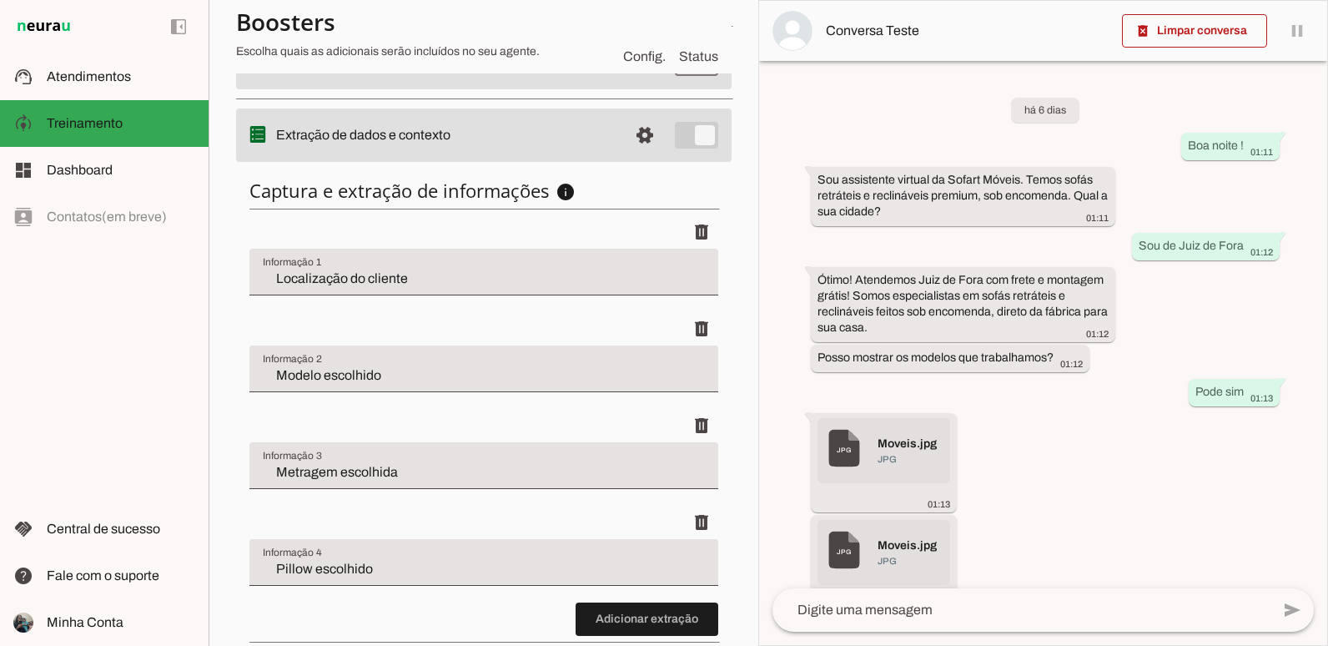
scroll to position [322, 0]
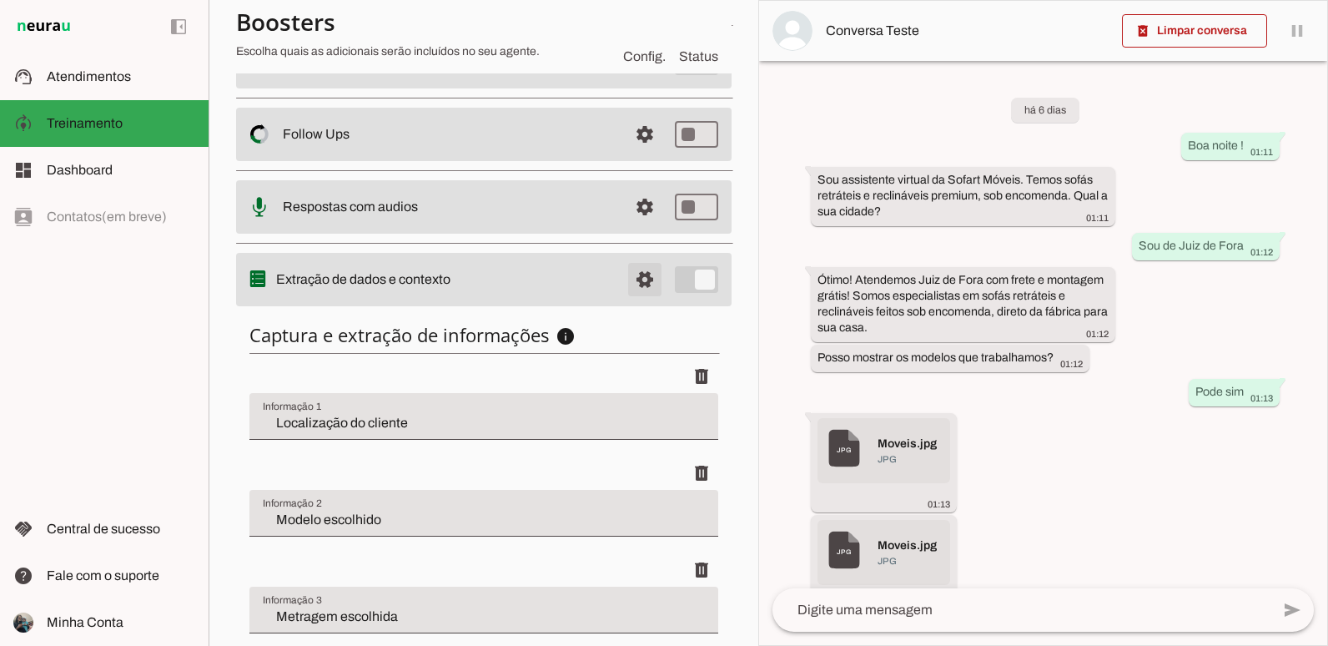
click at [631, 285] on span at bounding box center [645, 279] width 40 height 40
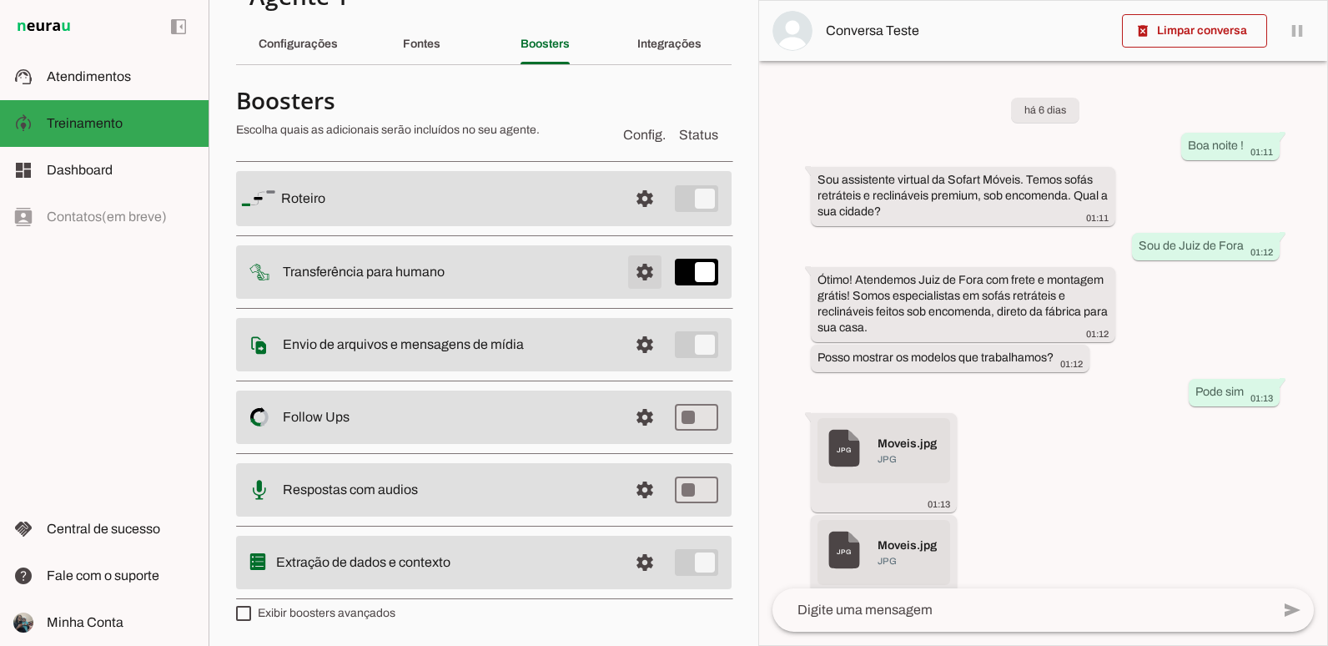
scroll to position [43, 0]
click at [636, 345] on span at bounding box center [645, 345] width 40 height 40
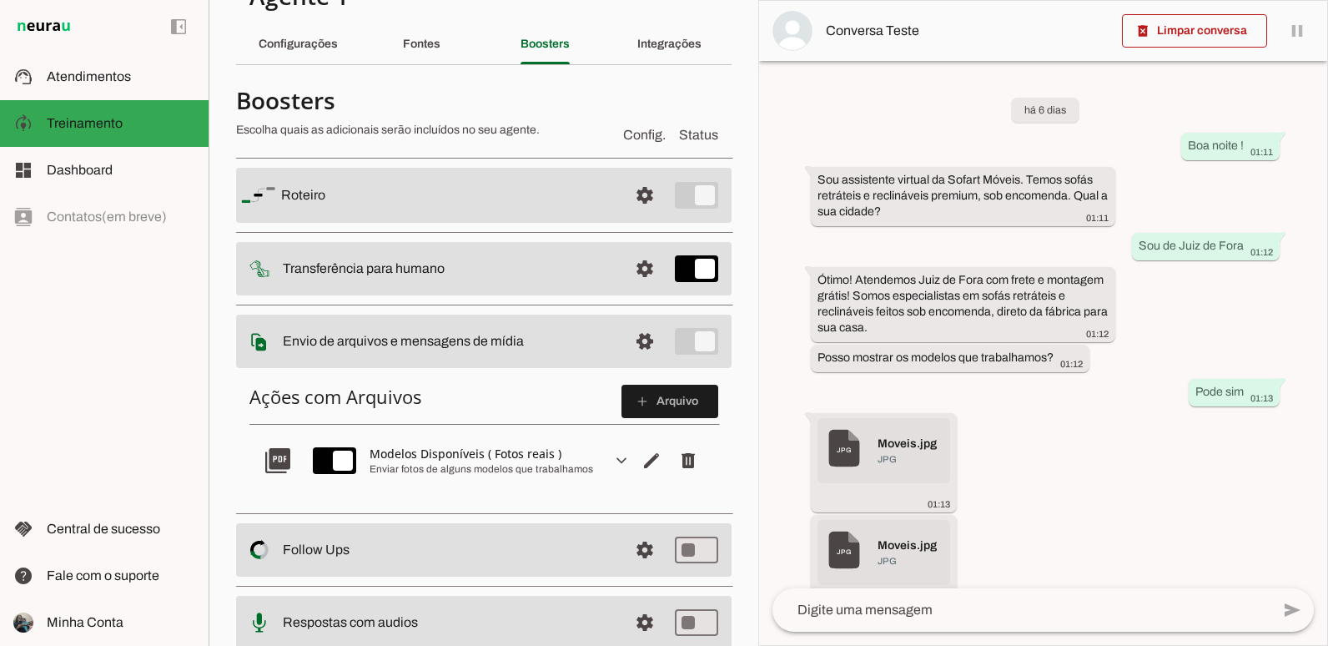
click at [739, 393] on section "Agente 1 Criar Agente Você atingiu o limite de IAs Neurau permitidas. Atualize …" at bounding box center [484, 323] width 550 height 646
click at [652, 400] on span at bounding box center [670, 401] width 97 height 40
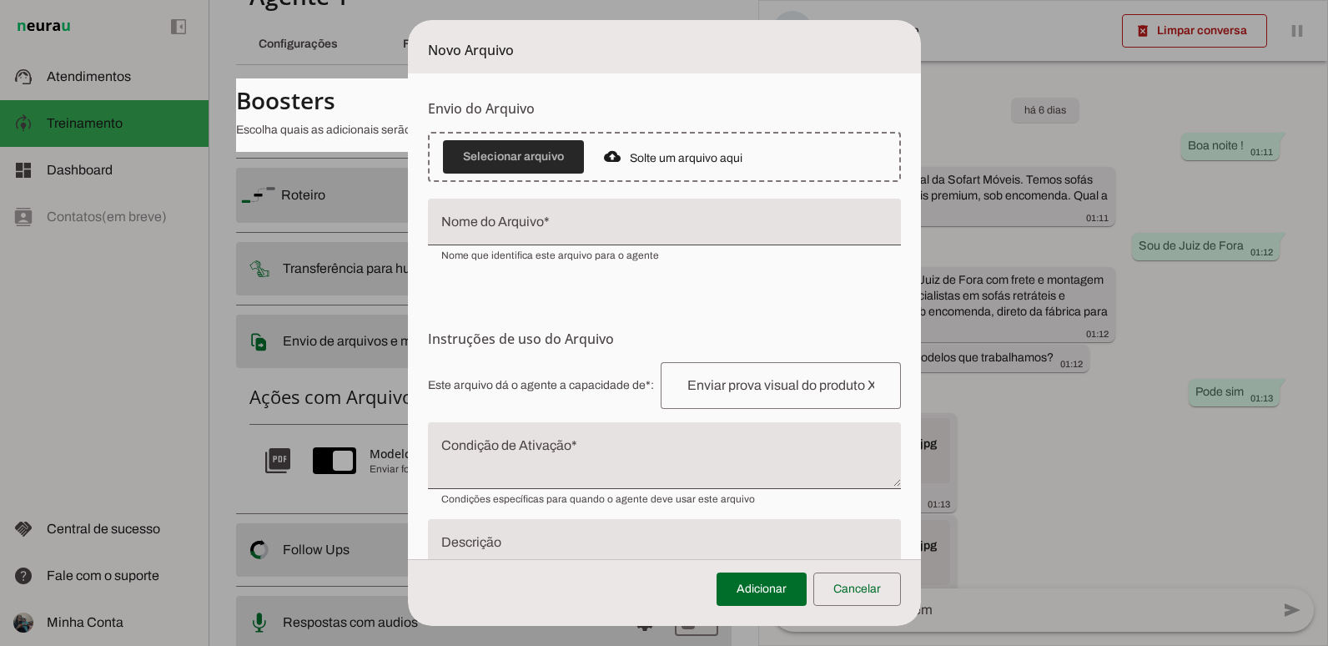
click at [532, 148] on span at bounding box center [513, 157] width 141 height 40
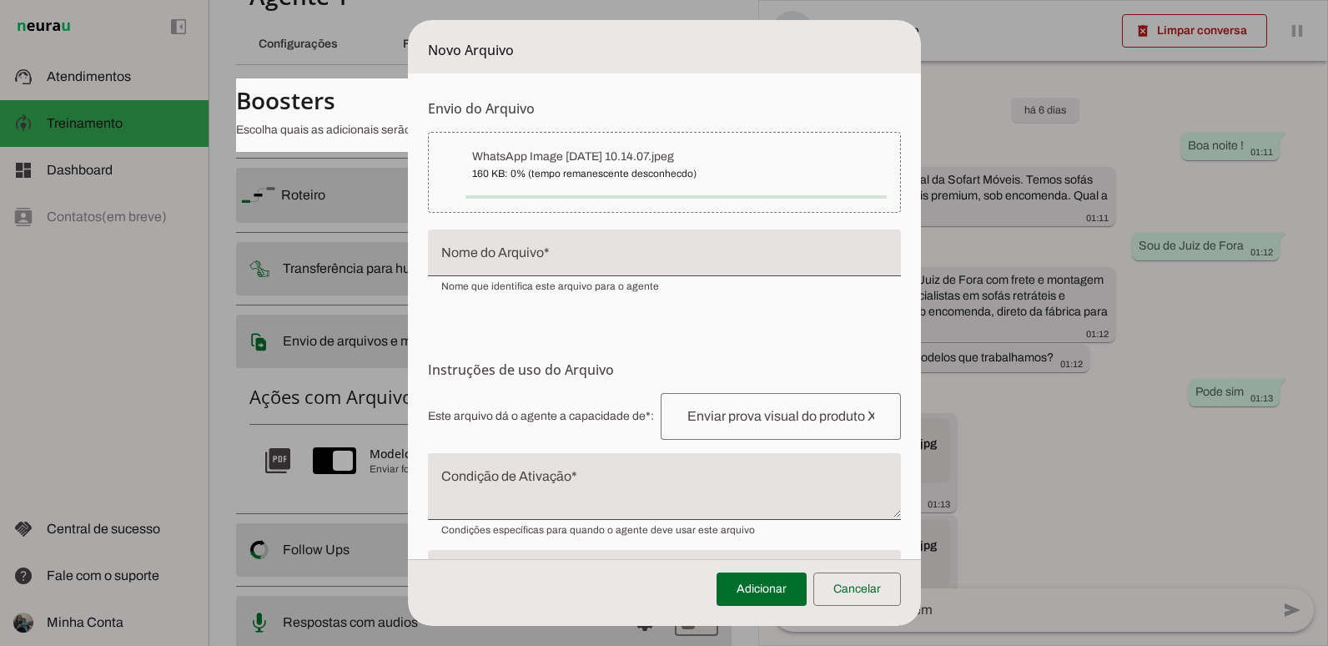
type input "WhatsApp Image [DATE] 10.14.07"
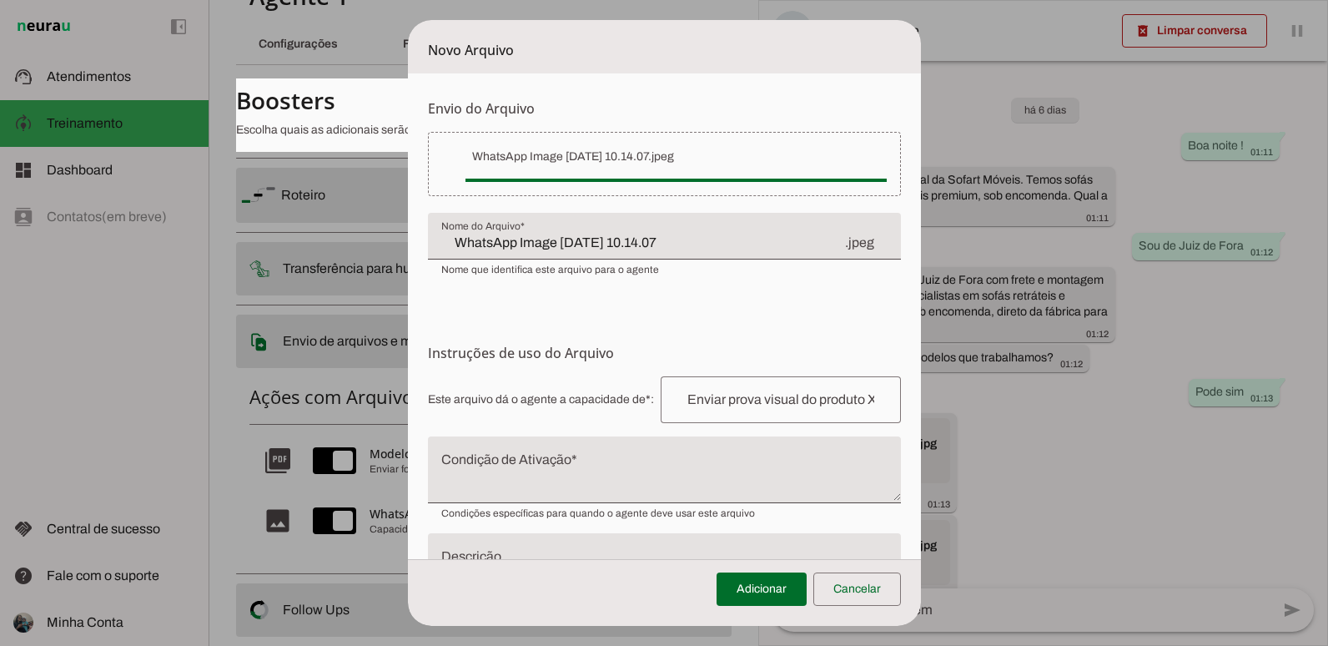
click at [687, 392] on input "text" at bounding box center [781, 400] width 214 height 20
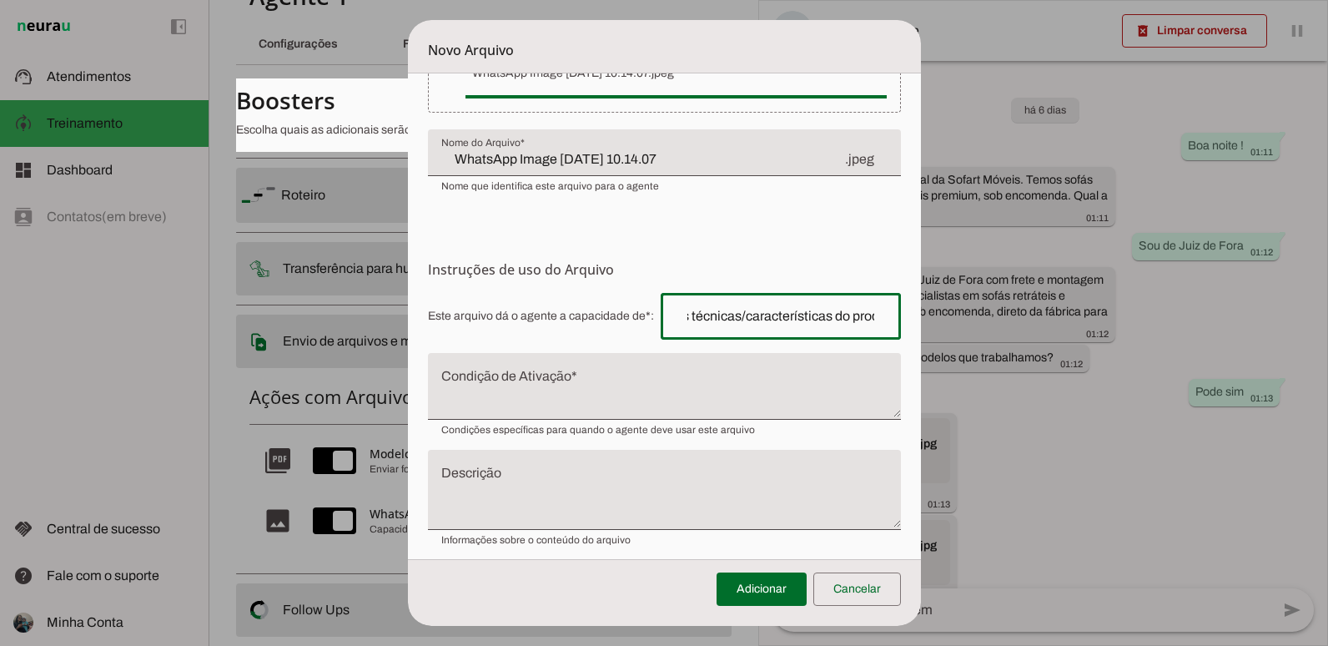
type input "Enviar as especificações técnicas/características do produto"
type md-outlined-text-field "Enviar as especificações técnicas/características do produto"
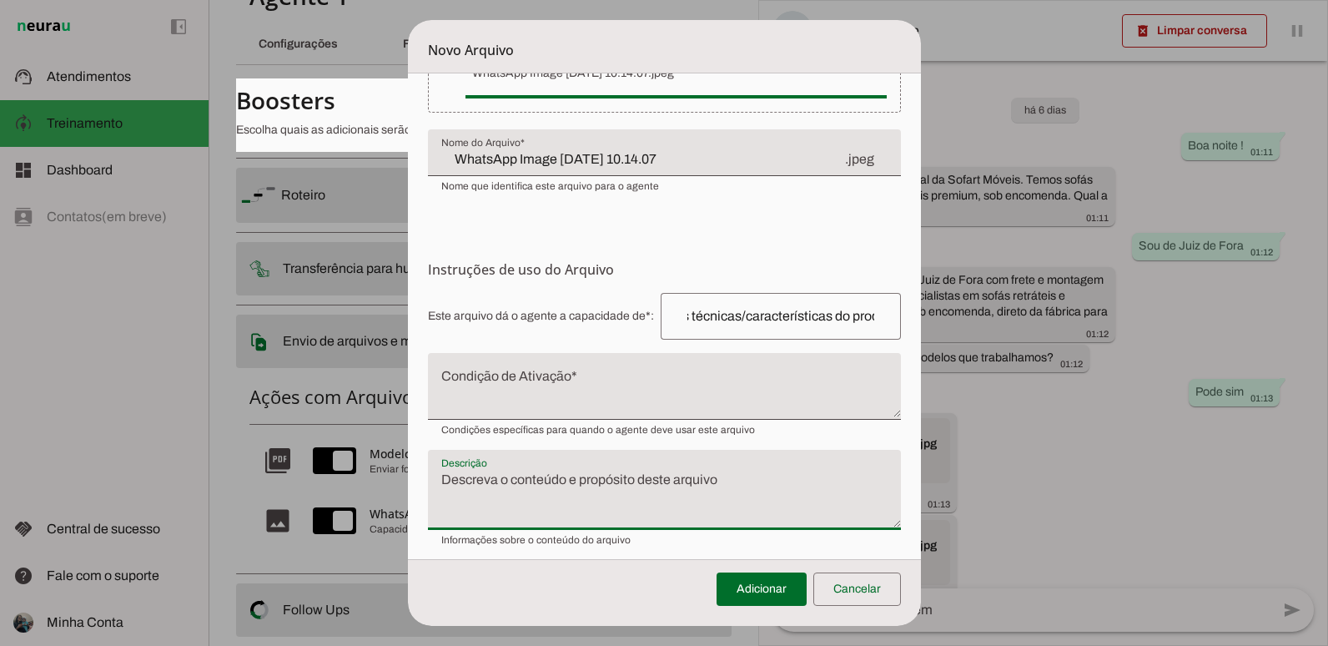
scroll to position [0, 0]
click at [664, 496] on textarea "Descrição" at bounding box center [664, 496] width 473 height 53
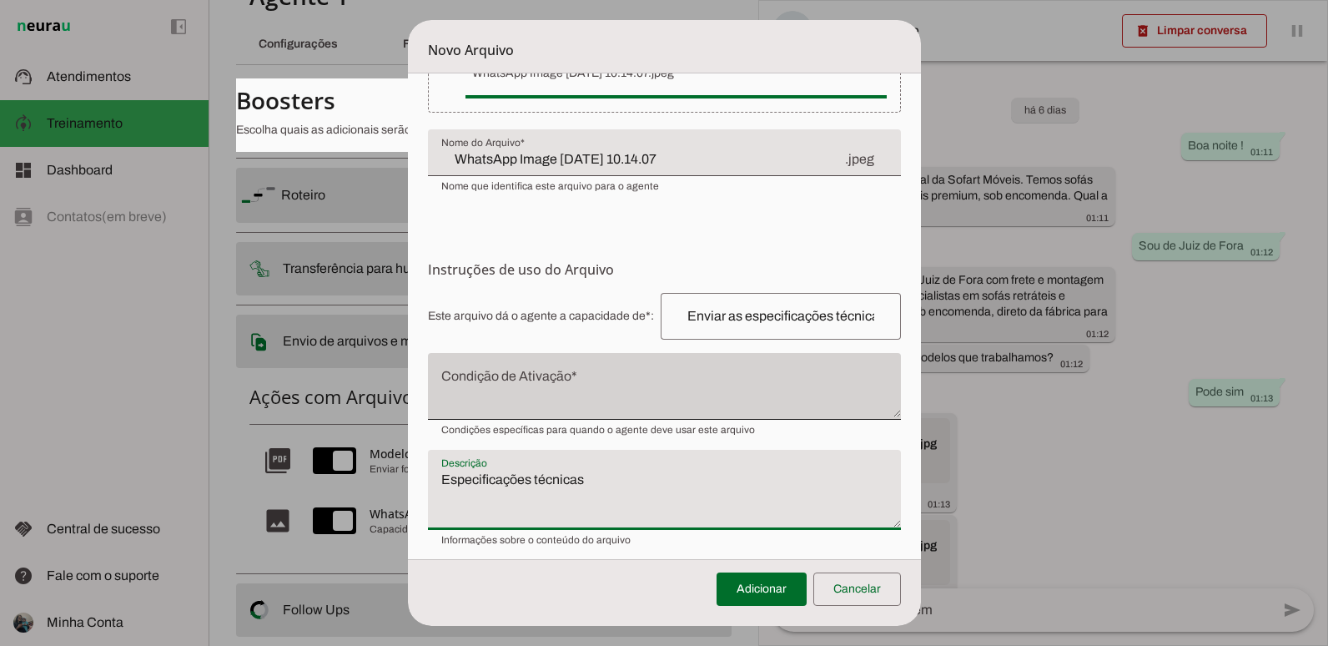
type textarea "Especificações técnicas"
type md-filled-text-field "Especificações técnicas"
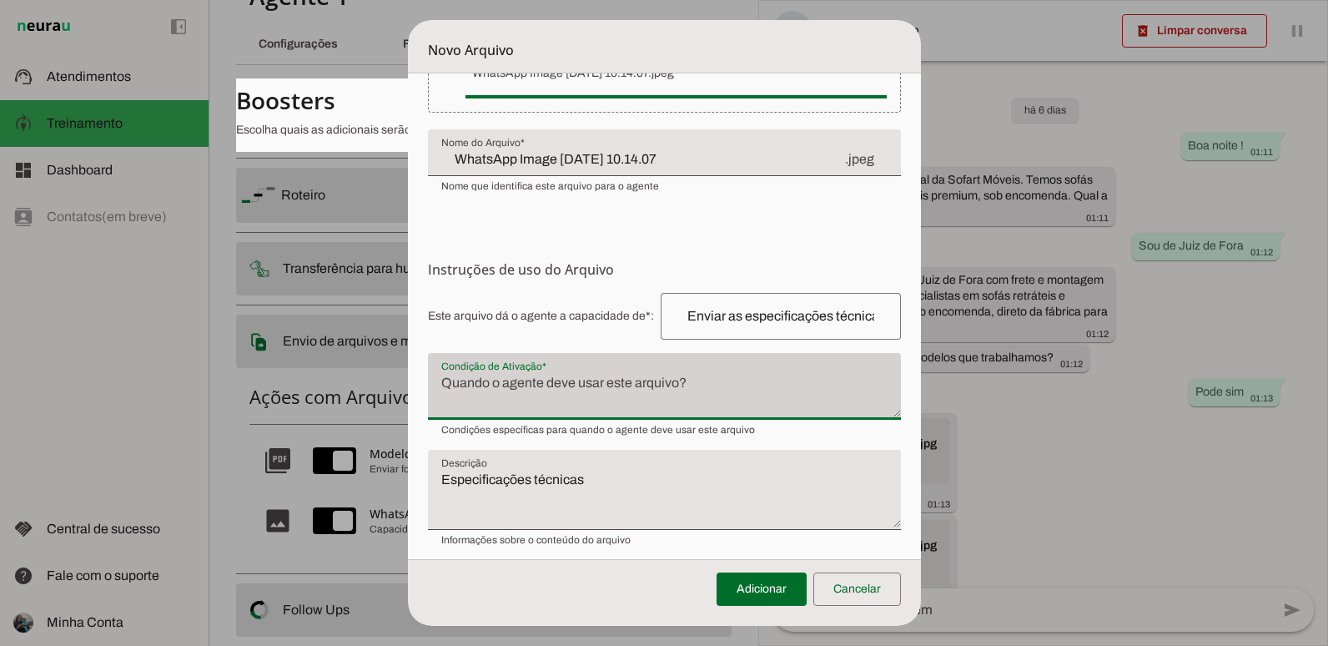
click at [601, 362] on div at bounding box center [664, 386] width 473 height 67
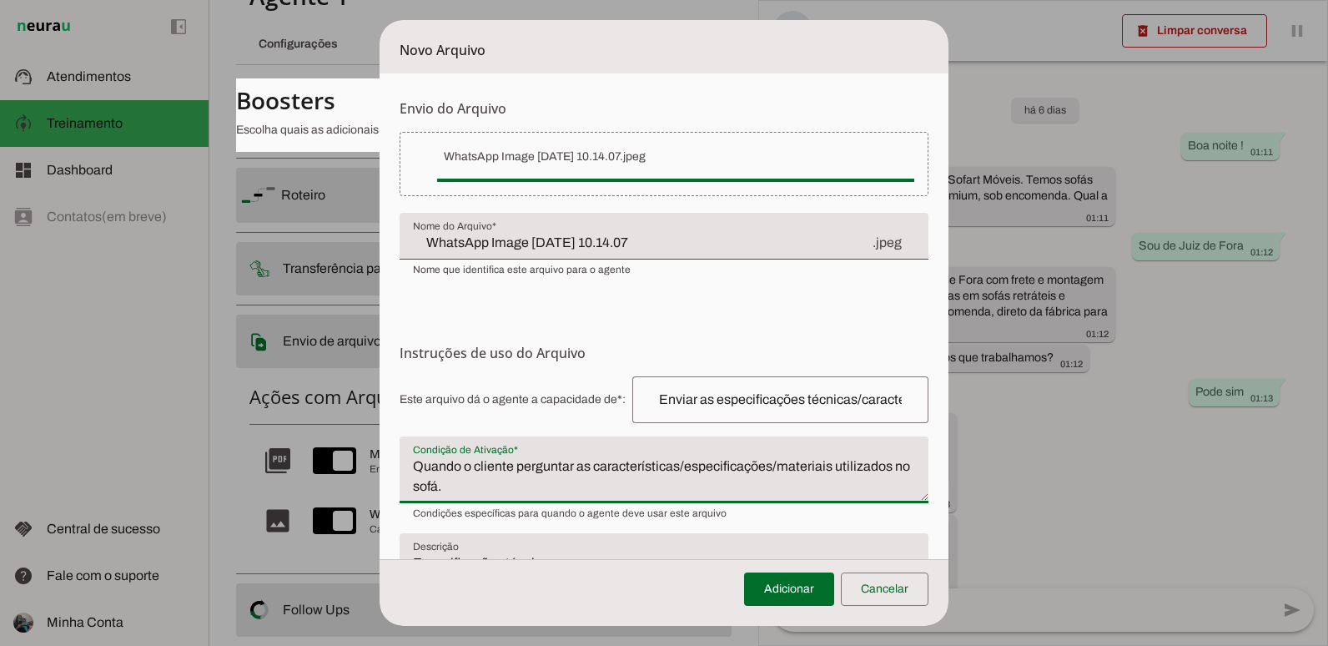
scroll to position [96, 0]
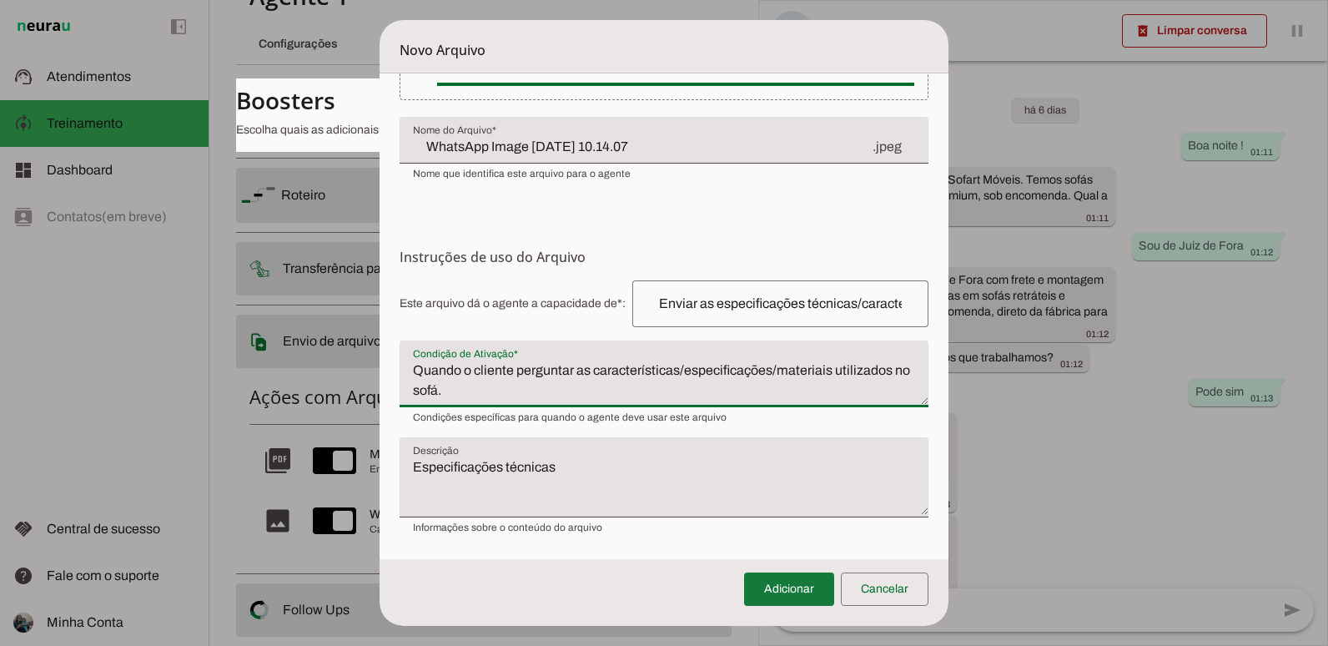
type textarea "Quando o cliente perguntar as características/especificações/materiais utilizad…"
type md-filled-text-field "Quando o cliente perguntar as características/especificações/materiais utilizad…"
click at [783, 582] on span at bounding box center [789, 589] width 90 height 40
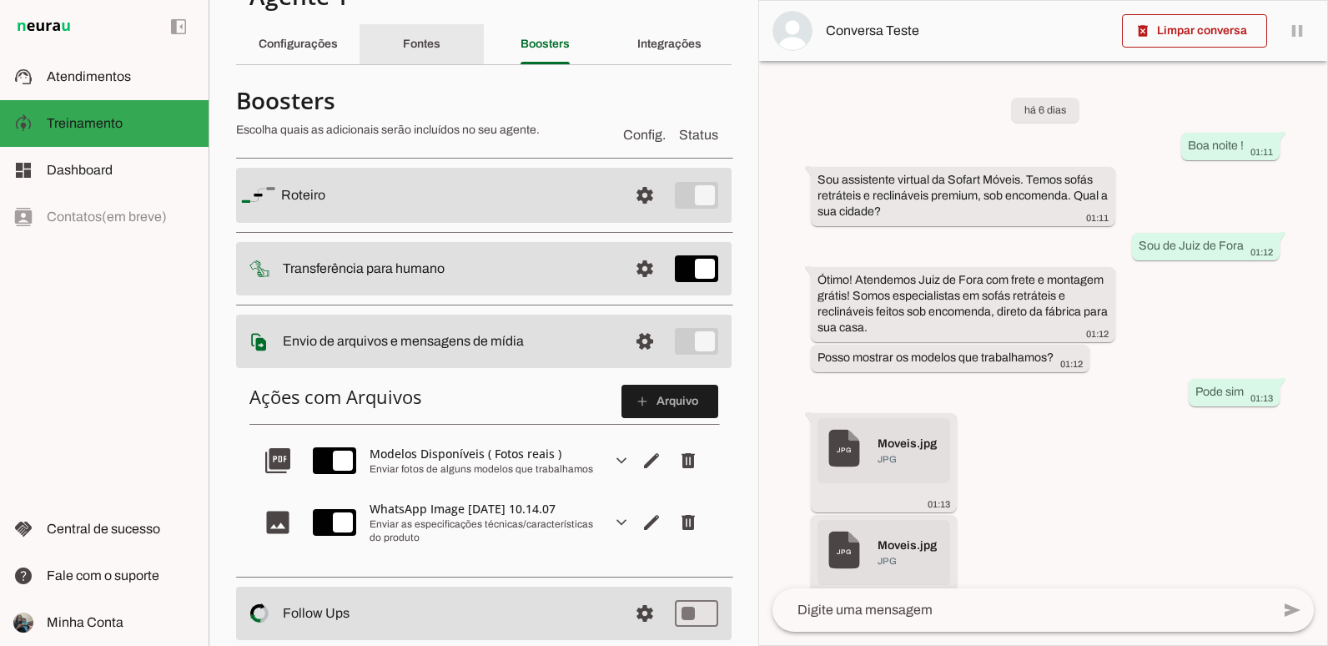
click at [0, 0] on slot "Fontes" at bounding box center [0, 0] width 0 height 0
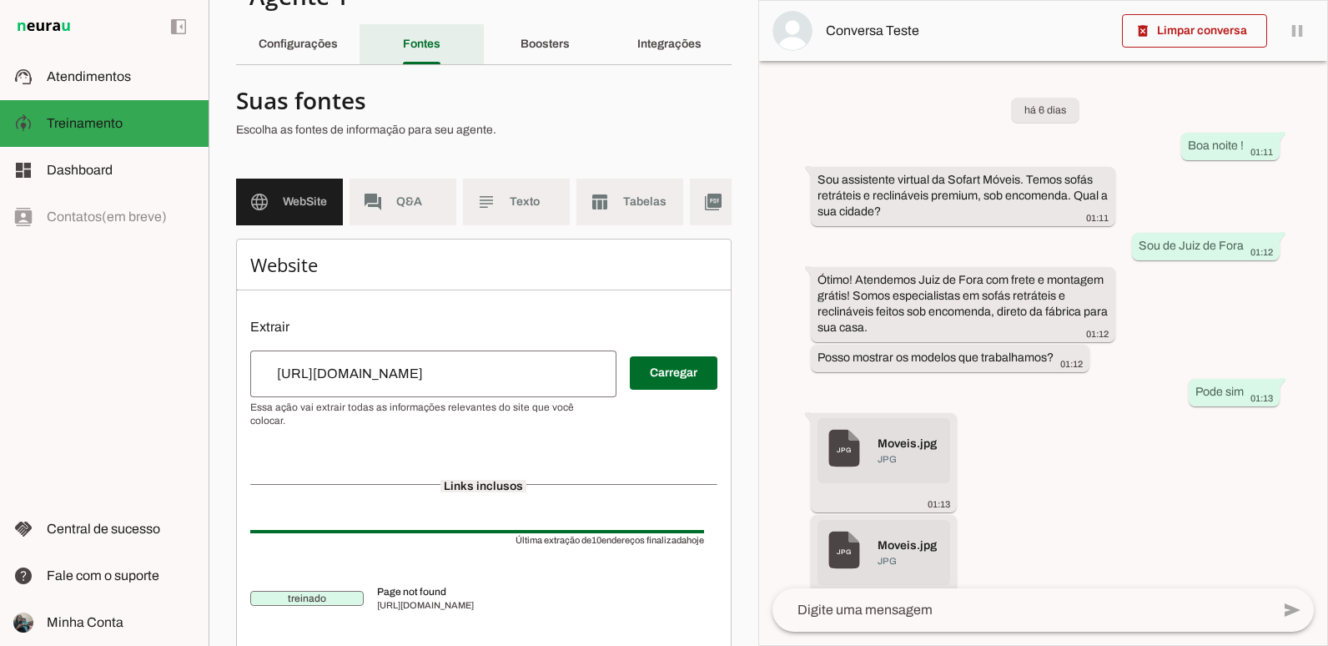
click at [0, 0] on slot "Fontes" at bounding box center [0, 0] width 0 height 0
click at [521, 44] on div "Boosters" at bounding box center [545, 44] width 49 height 40
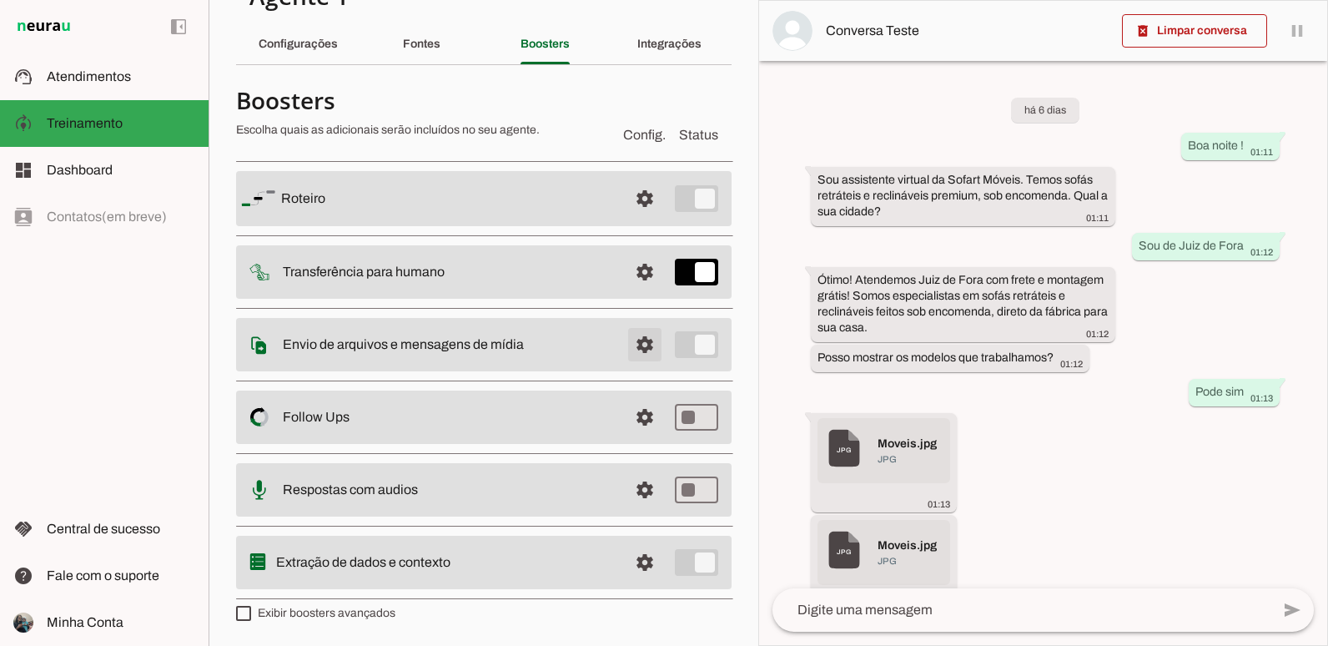
click at [634, 359] on span at bounding box center [645, 345] width 40 height 40
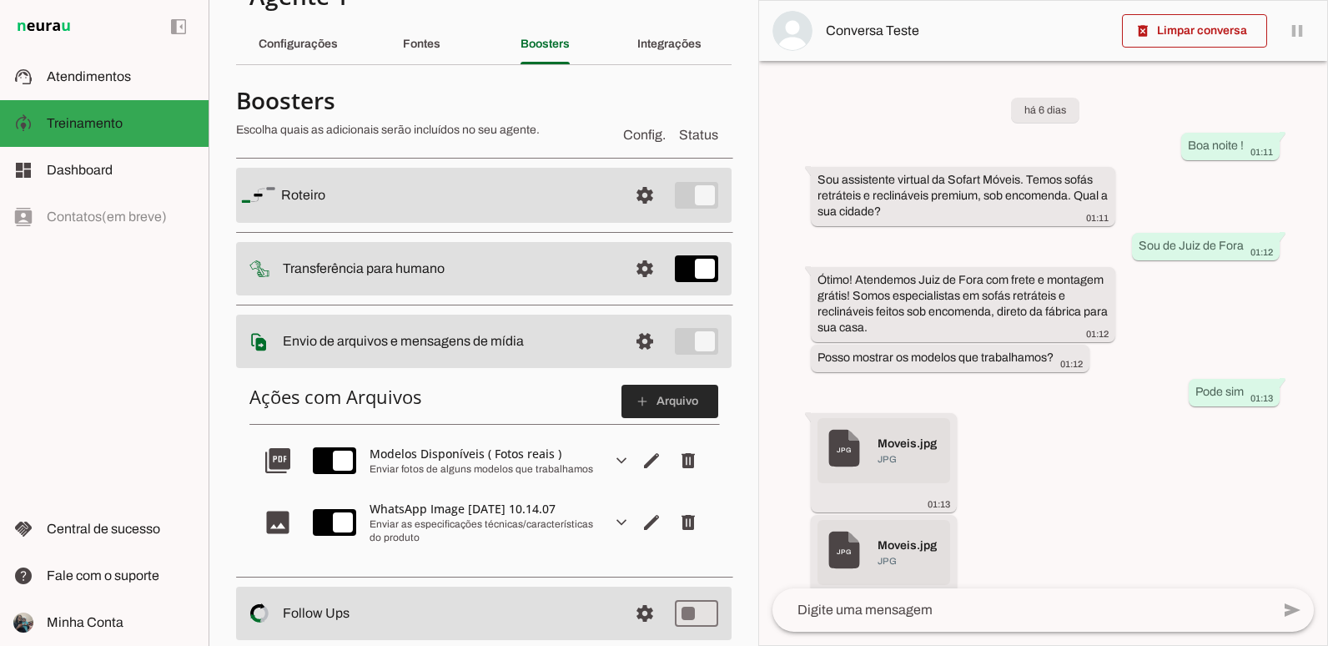
click at [0, 0] on slot "add" at bounding box center [0, 0] width 0 height 0
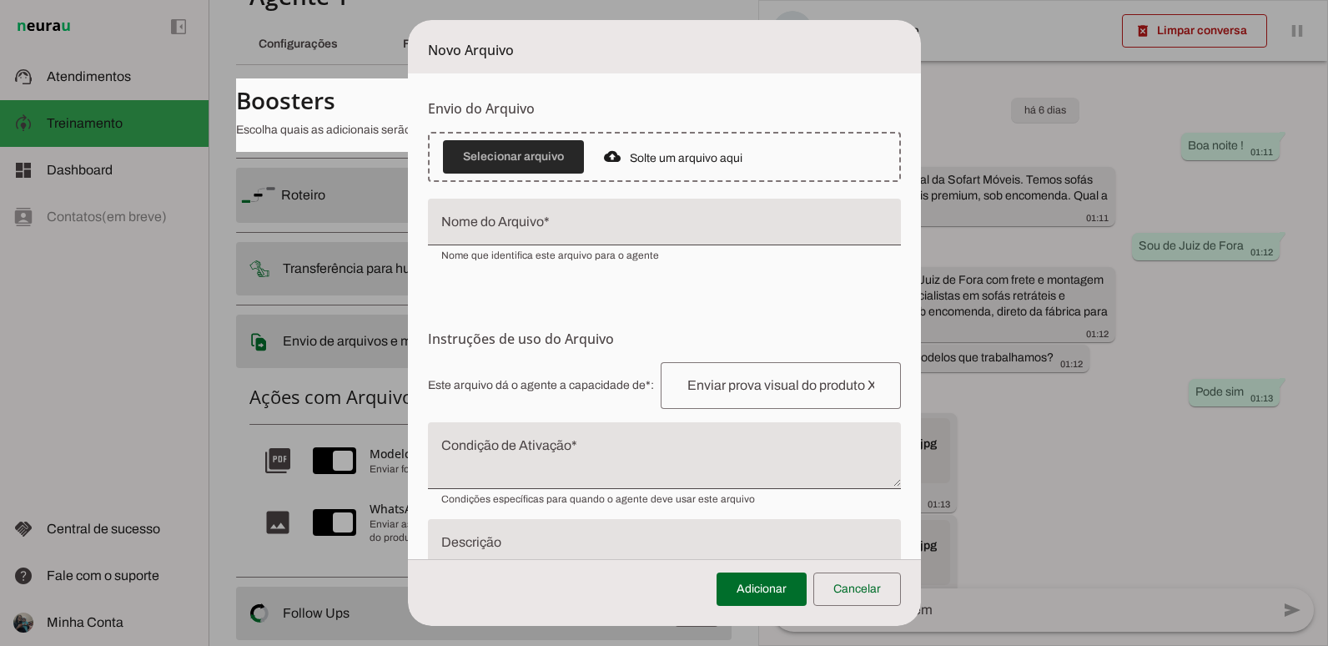
click at [536, 160] on span at bounding box center [513, 157] width 141 height 40
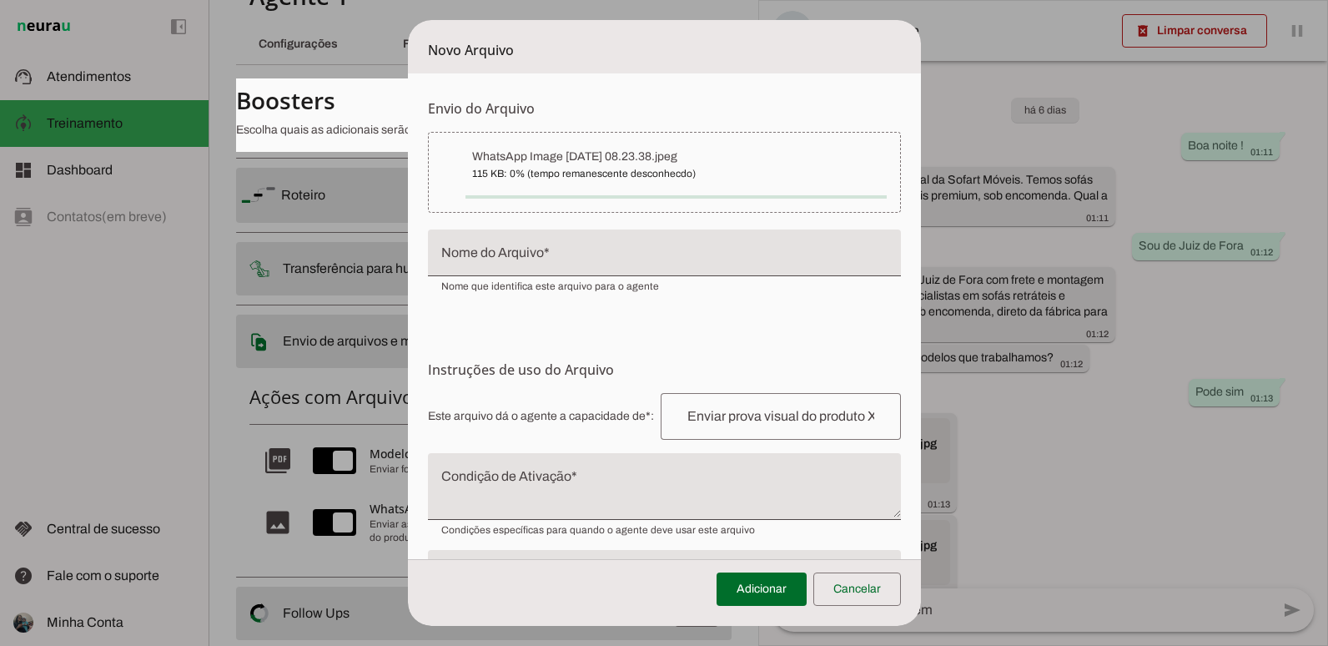
type input "WhatsApp Image [DATE] 08.23.38"
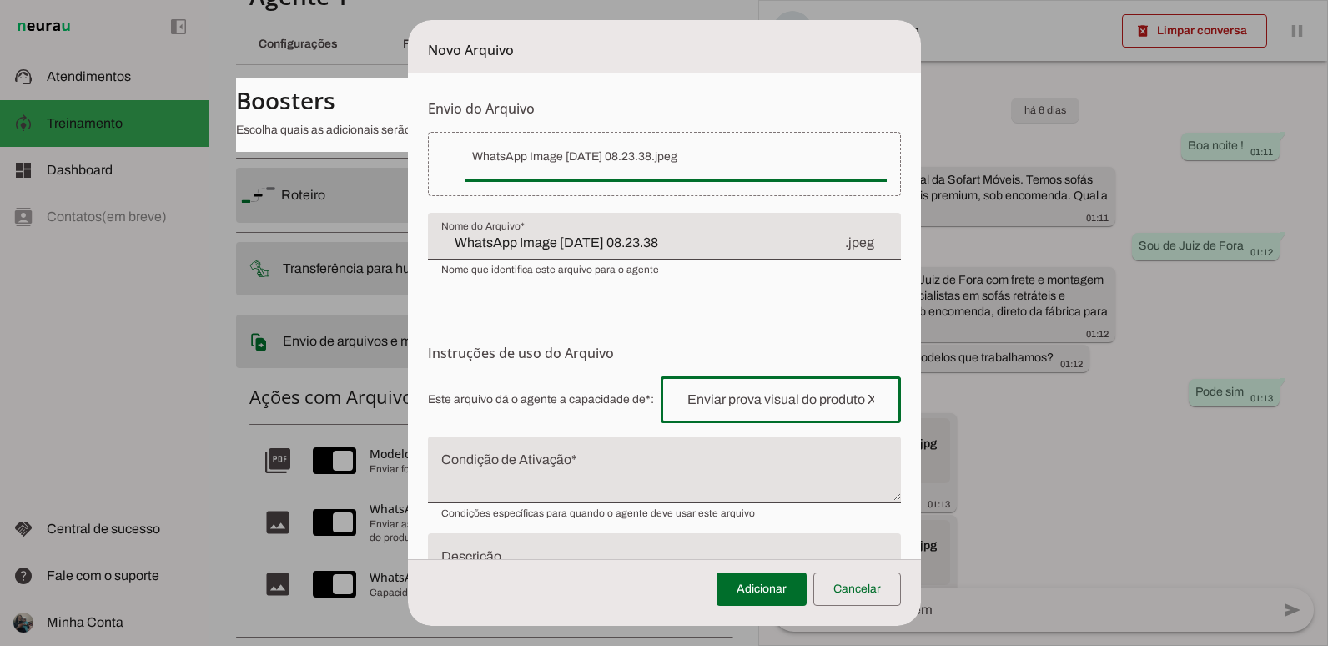
click at [735, 393] on input "text" at bounding box center [781, 400] width 214 height 20
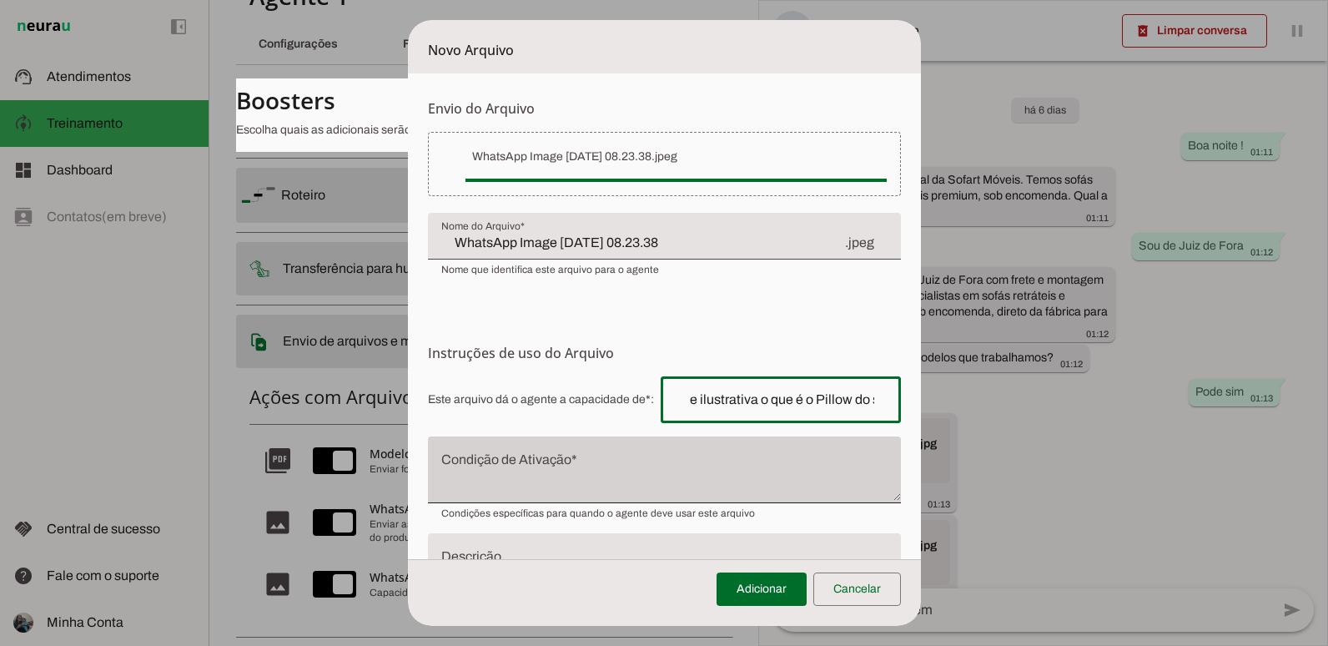
type input "exibir de forma técnica e ilustrativa o que é o Pillow do sofá."
type md-outlined-text-field "exibir de forma técnica e ilustrativa o que é o Pillow do sofá."
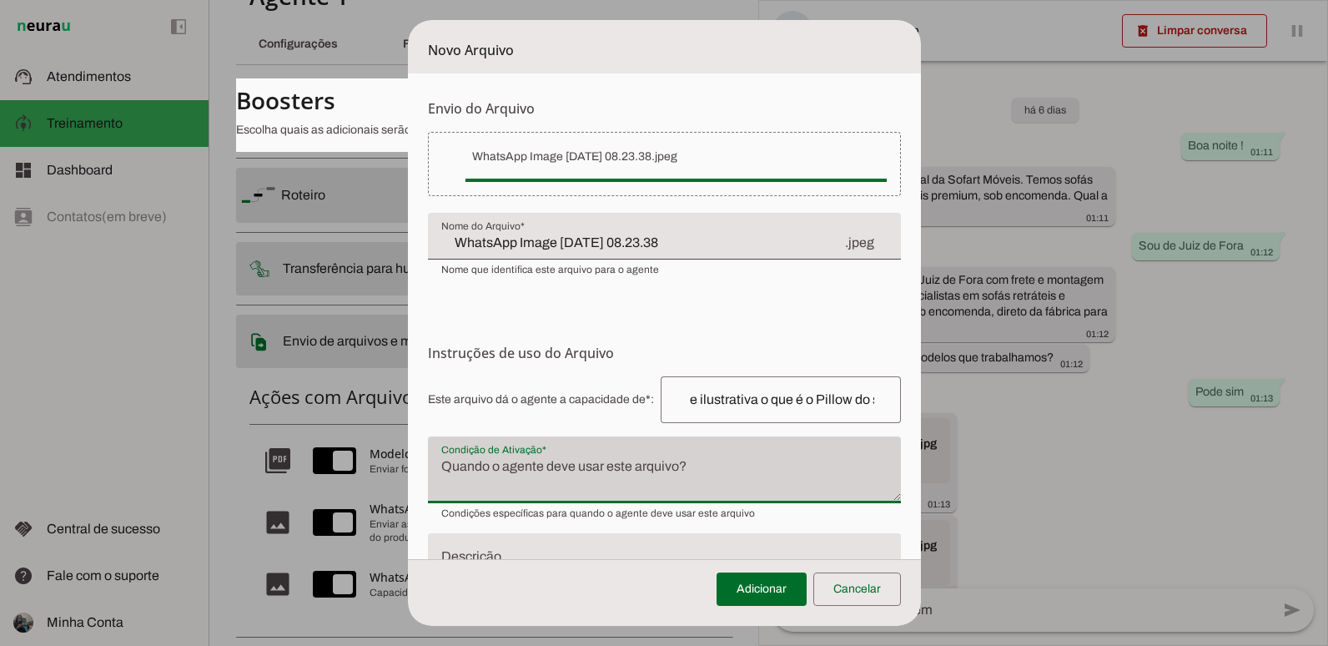
scroll to position [0, 0]
click at [642, 447] on div at bounding box center [664, 469] width 473 height 67
click at [575, 454] on div at bounding box center [664, 469] width 473 height 67
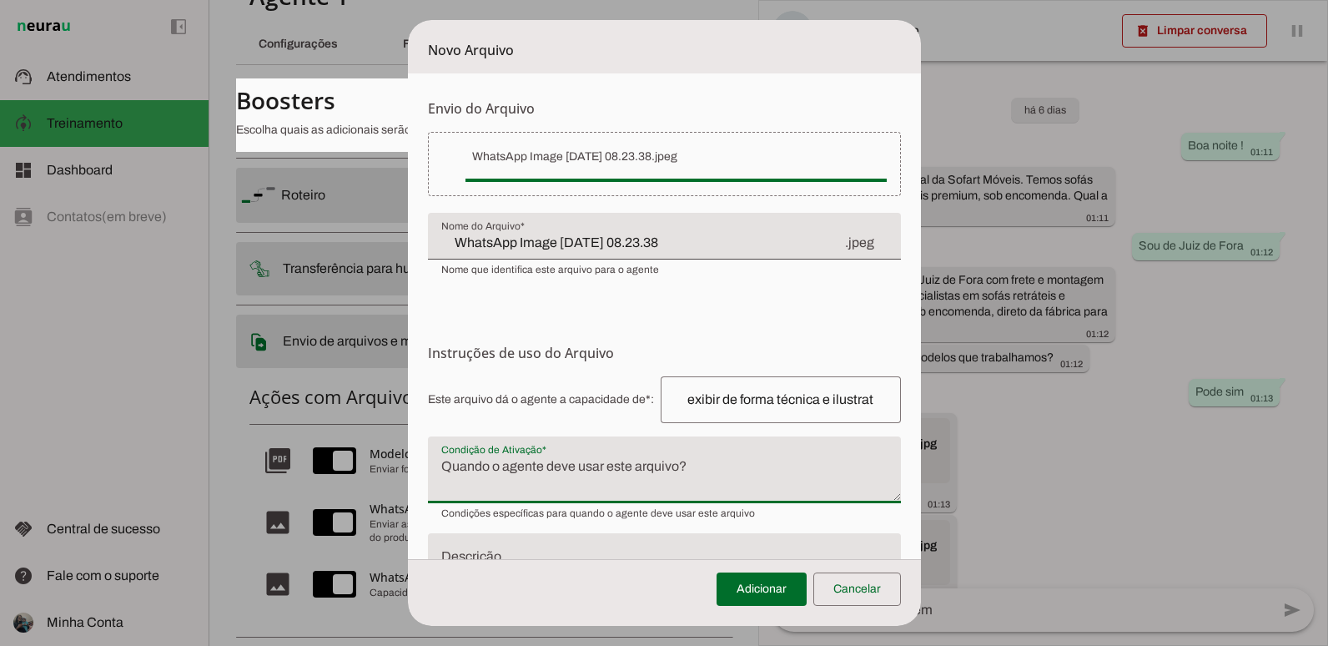
click at [429, 460] on textarea "Condição de Ativação" at bounding box center [664, 476] width 473 height 40
type textarea "Quando"
type md-filled-text-field "Quando"
click at [745, 314] on form "Envio do Arquivo Upload de [GEOGRAPHIC_DATA] Faça o envio dos arquivos que você…" at bounding box center [664, 364] width 513 height 582
click at [582, 475] on textarea "Quando" at bounding box center [664, 476] width 473 height 40
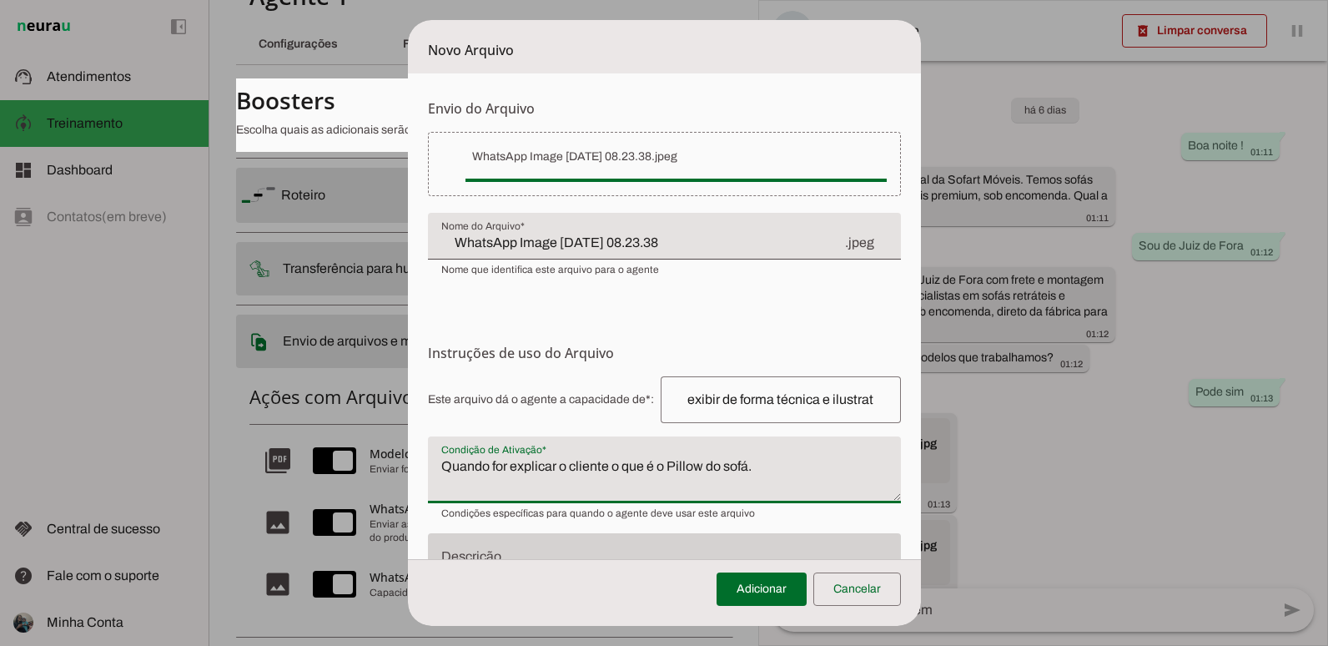
scroll to position [83, 0]
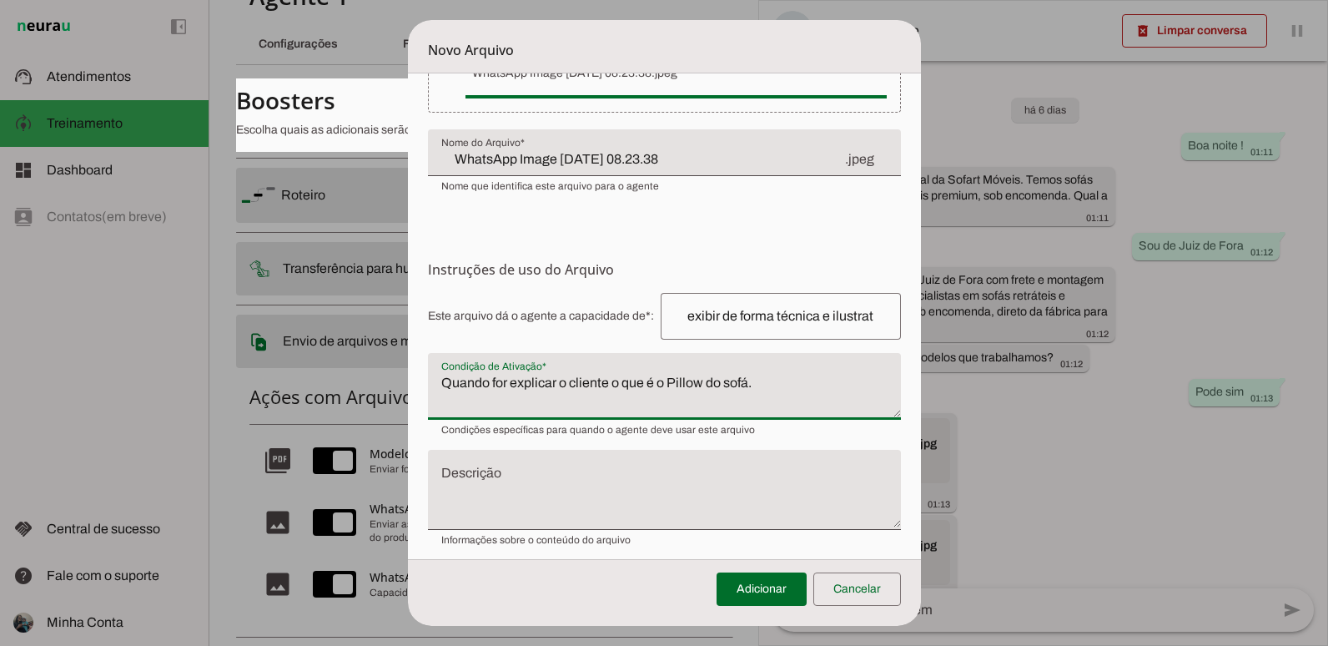
type textarea "Quando for explicar o cliente o que é o Pillow do sofá."
type md-filled-text-field "Quando for explicar o cliente o que é o Pillow do sofá."
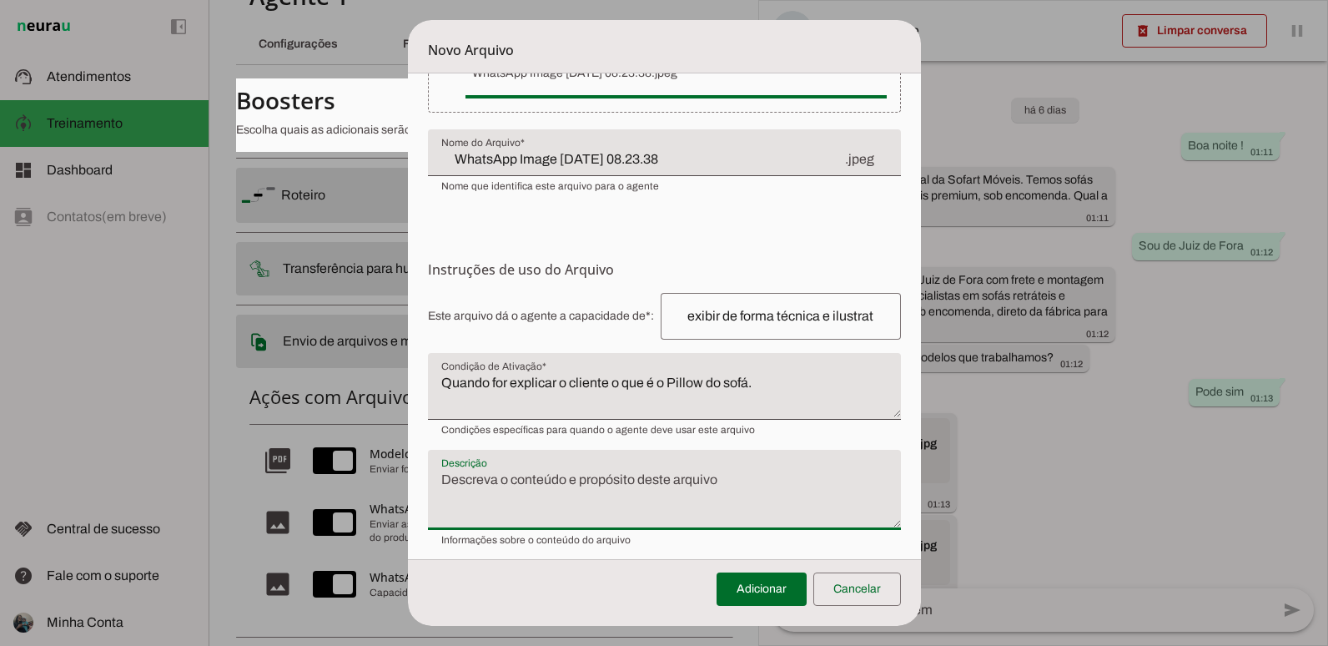
click at [572, 492] on textarea "Descrição" at bounding box center [664, 496] width 473 height 53
click at [546, 484] on textarea "Descrição" at bounding box center [664, 496] width 473 height 53
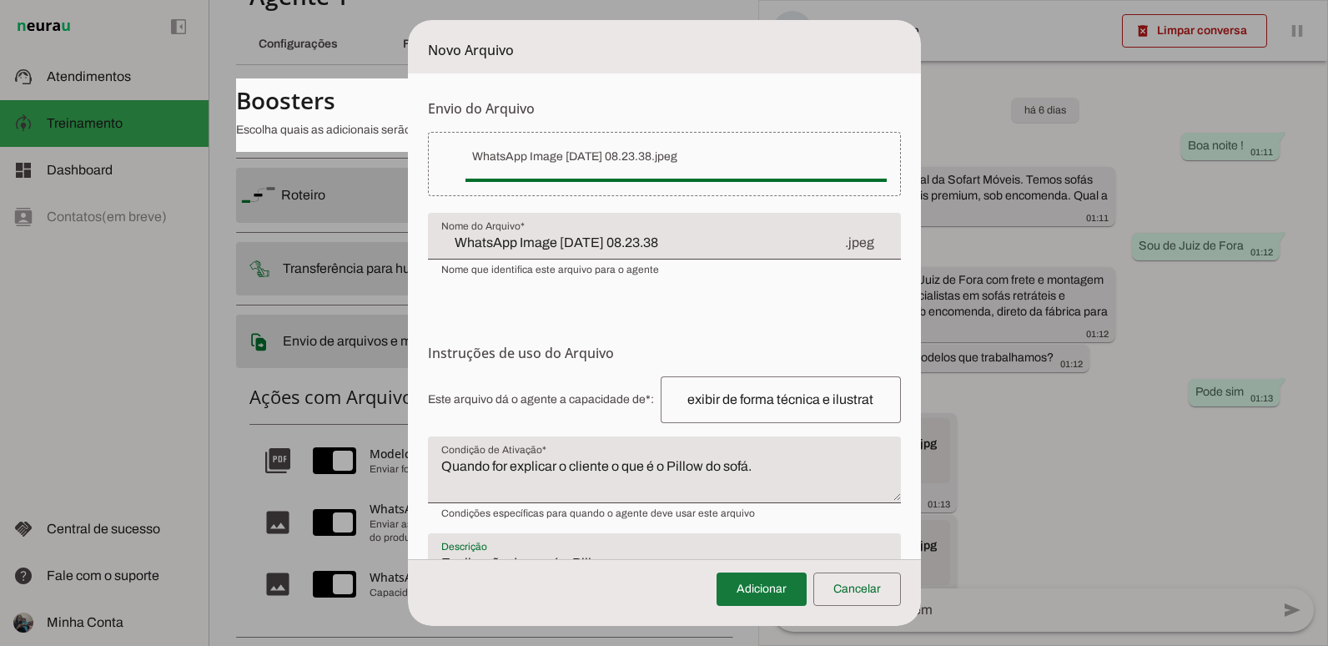
type textarea "Explicação do que é o Pillow"
type md-filled-text-field "Explicação do que é o Pillow"
click at [769, 581] on span at bounding box center [762, 589] width 90 height 40
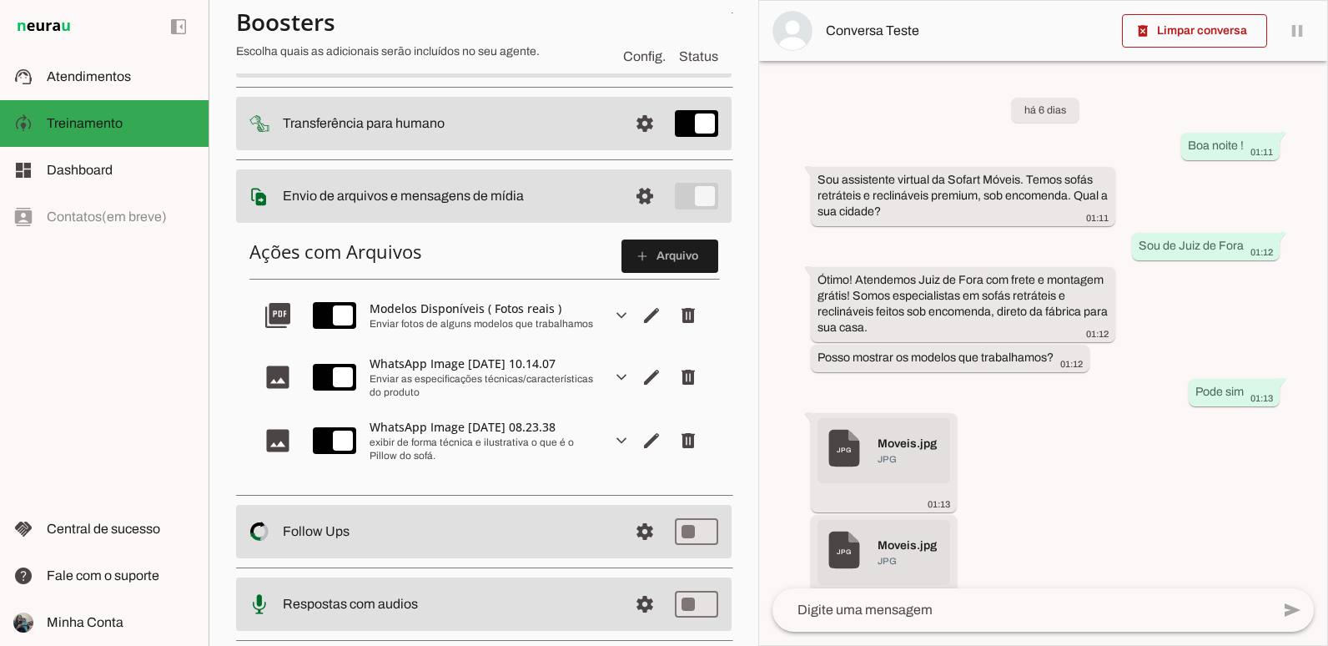
scroll to position [209, 0]
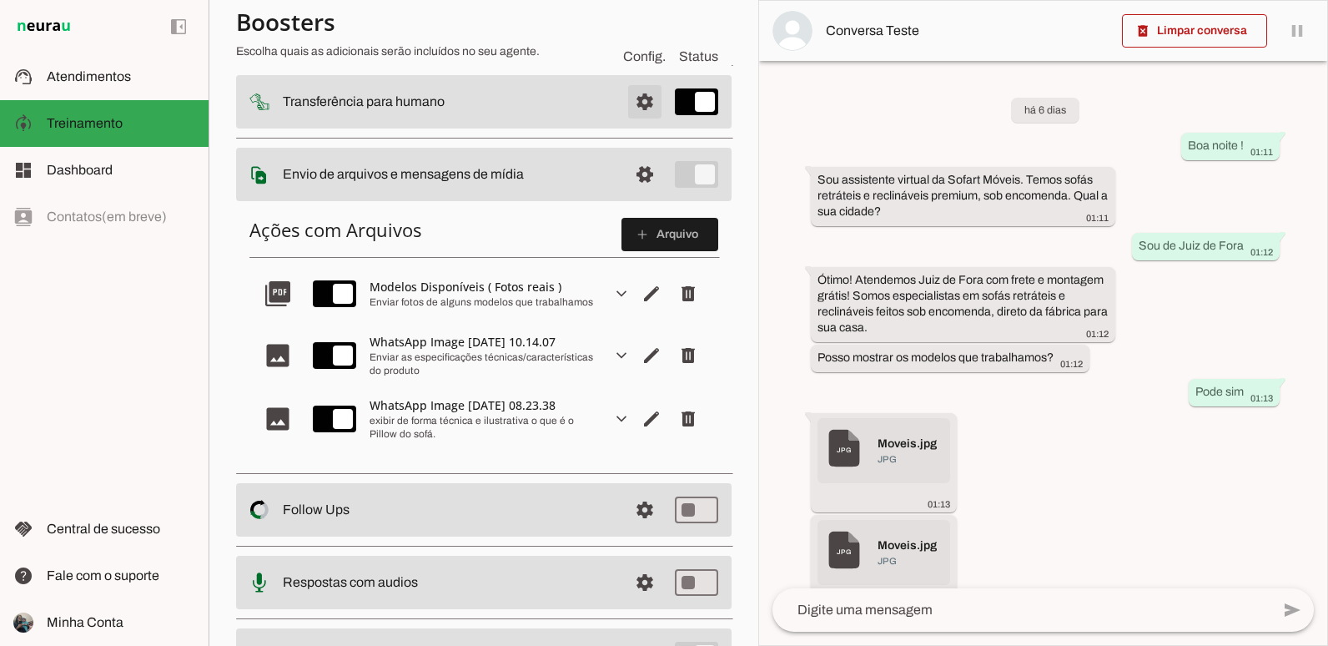
click at [636, 93] on span at bounding box center [645, 102] width 40 height 40
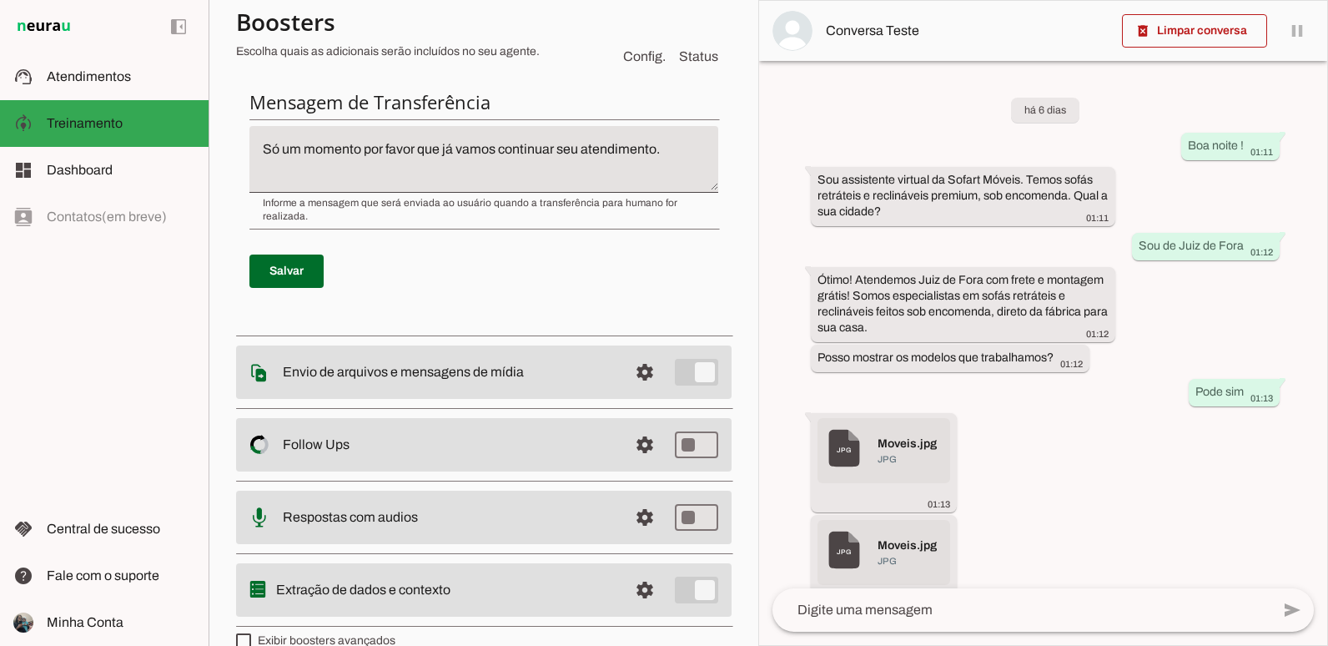
scroll to position [543, 0]
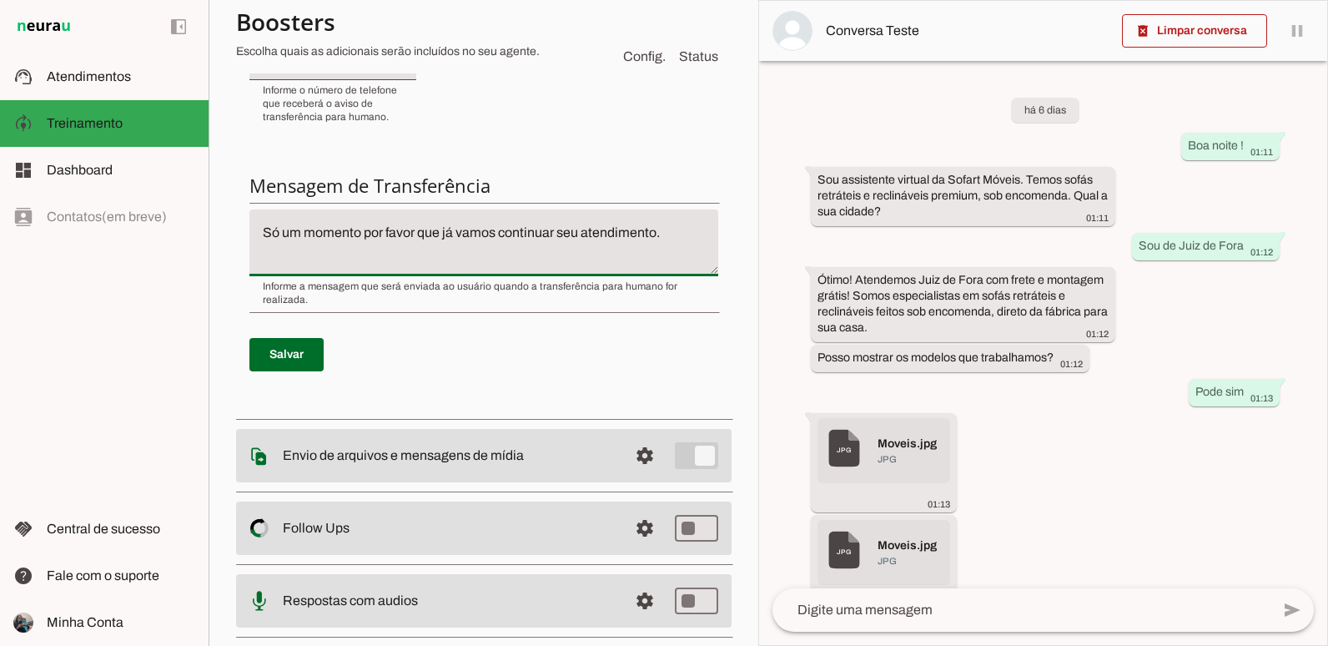
click at [416, 232] on textarea "Só um momento por favor que já vamos continuar seu atendimento." at bounding box center [483, 243] width 469 height 40
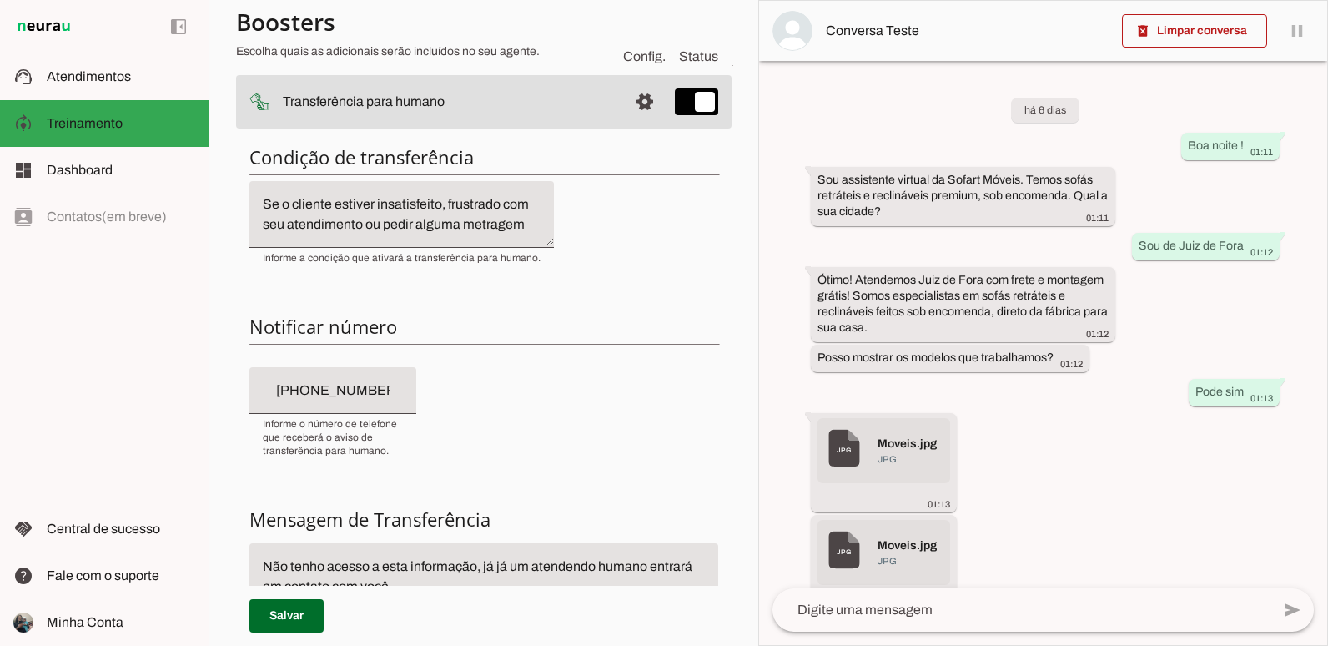
scroll to position [20, 0]
type textarea "Não tenho acesso a esta informação, já já um atendendo humano entrará em contat…"
type md-filled-text-field "Não tenho acesso a esta informação, já já um atendendo humano entrará em contat…"
click at [411, 203] on textarea "Se o cliente estiver insatisfeito, frustrado com seu atendimento ou pedir algum…" at bounding box center [401, 214] width 305 height 40
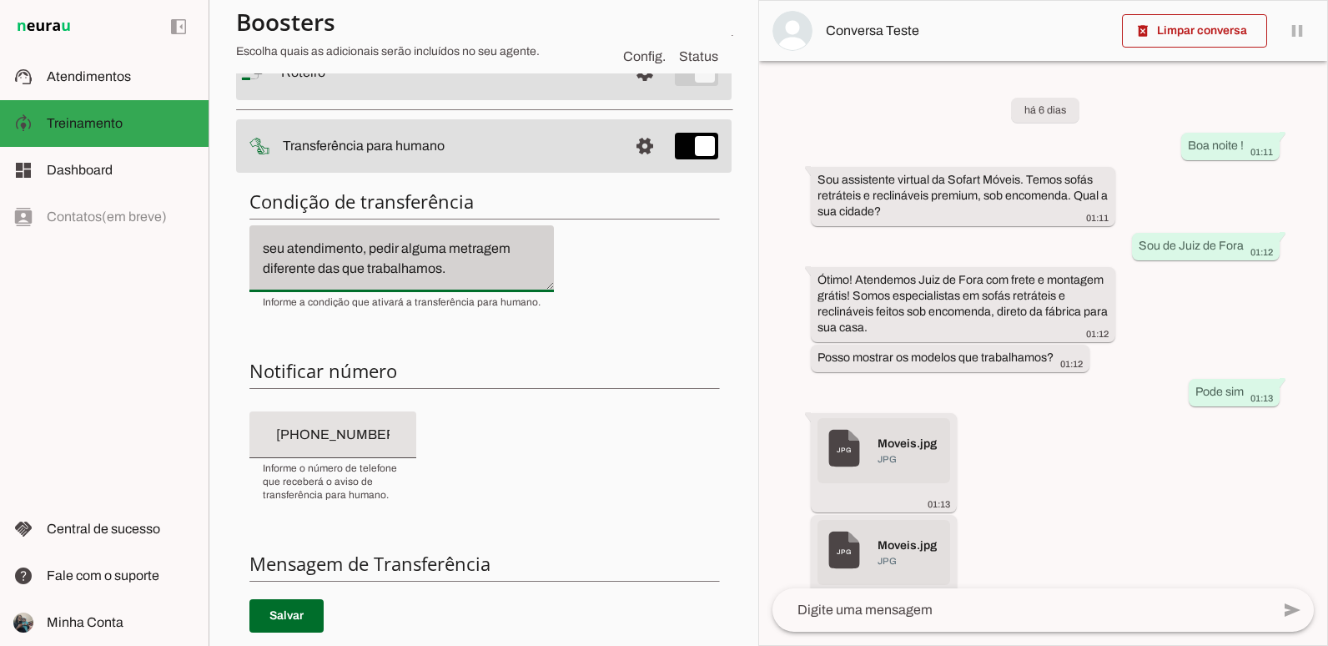
scroll to position [126, 0]
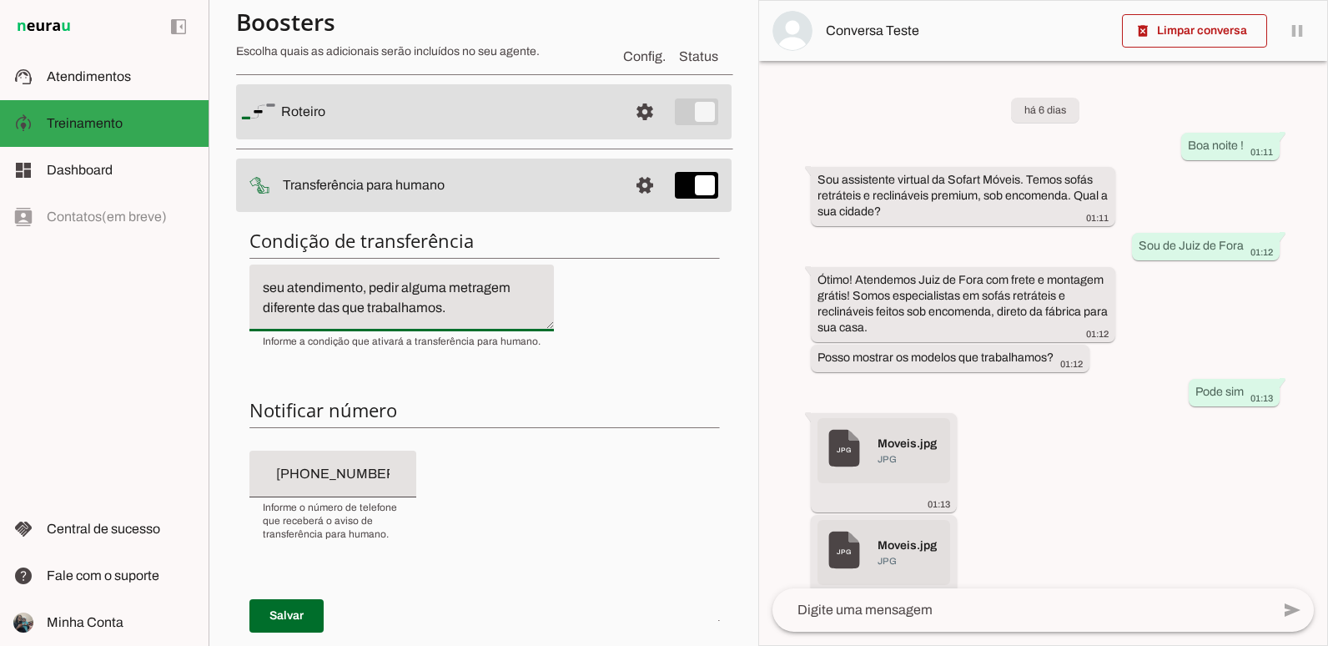
click at [511, 299] on textarea "Se o cliente estiver insatisfeito, frustrado com seu atendimento, pedir alguma …" at bounding box center [401, 298] width 305 height 40
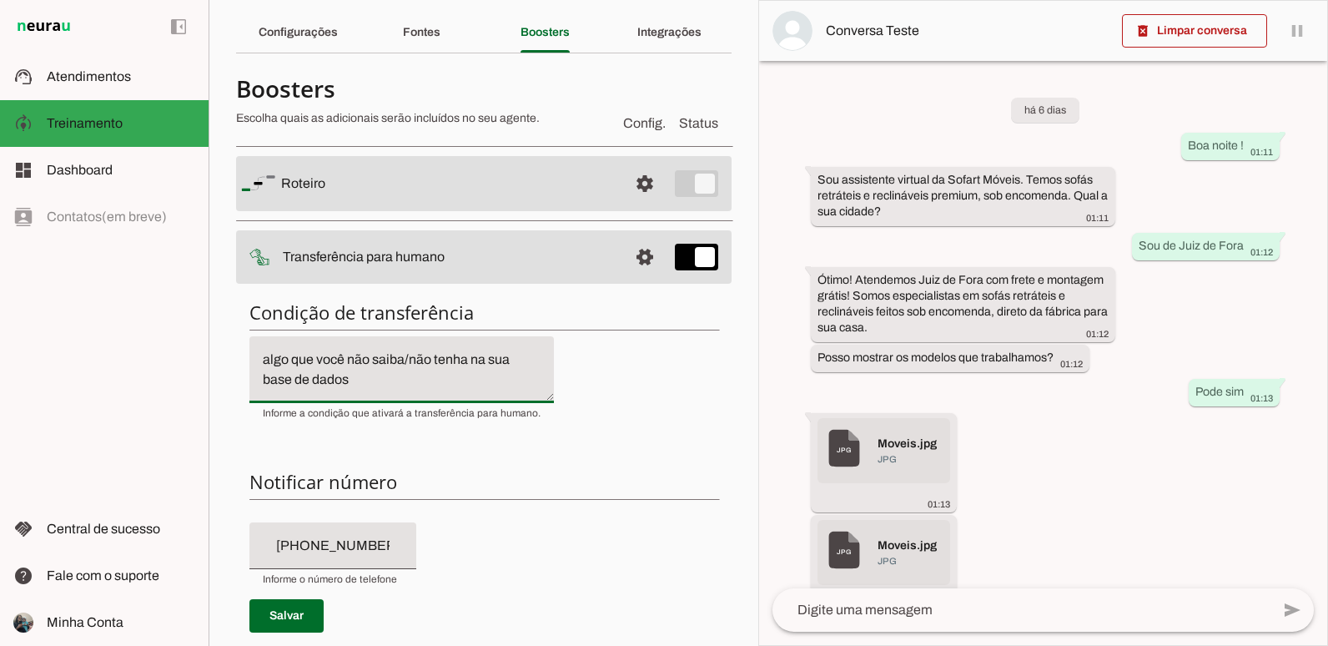
scroll to position [83, 0]
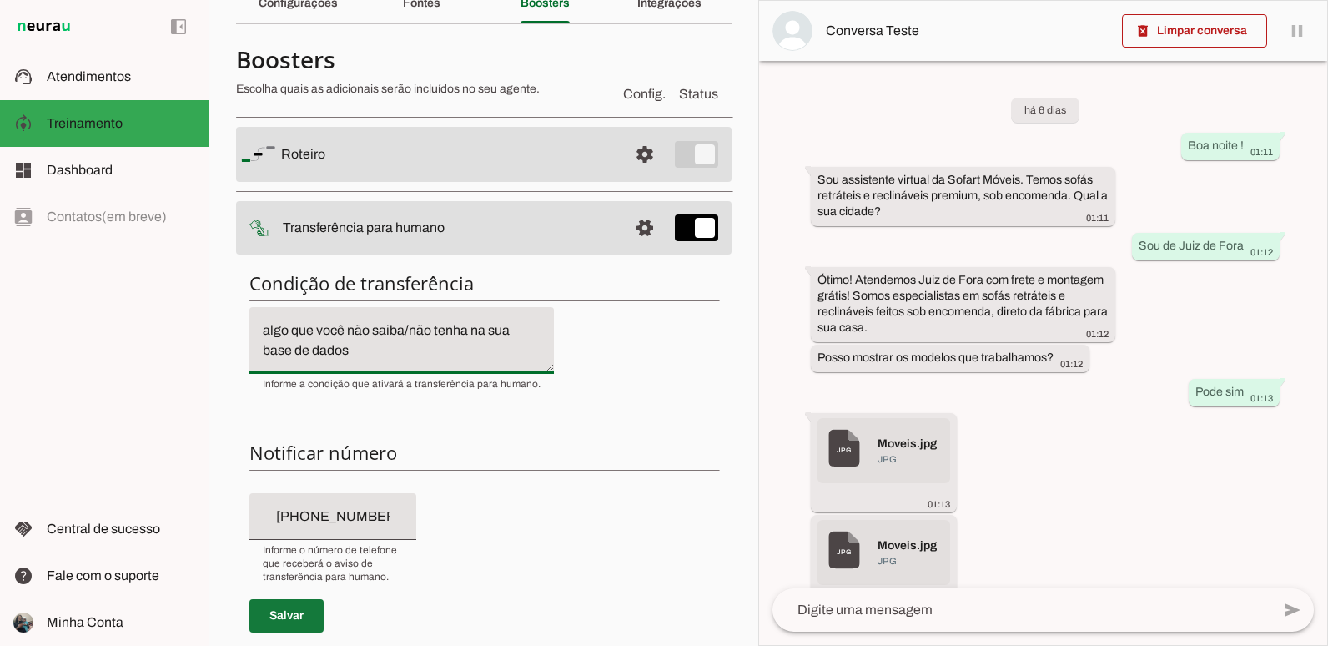
type textarea "Se o cliente estiver insatisfeito, frustrado com seu atendimento, pedir alguma …"
type md-filled-text-field "Se o cliente estiver insatisfeito, frustrado com seu atendimento, pedir alguma …"
click at [317, 608] on span at bounding box center [286, 616] width 74 height 40
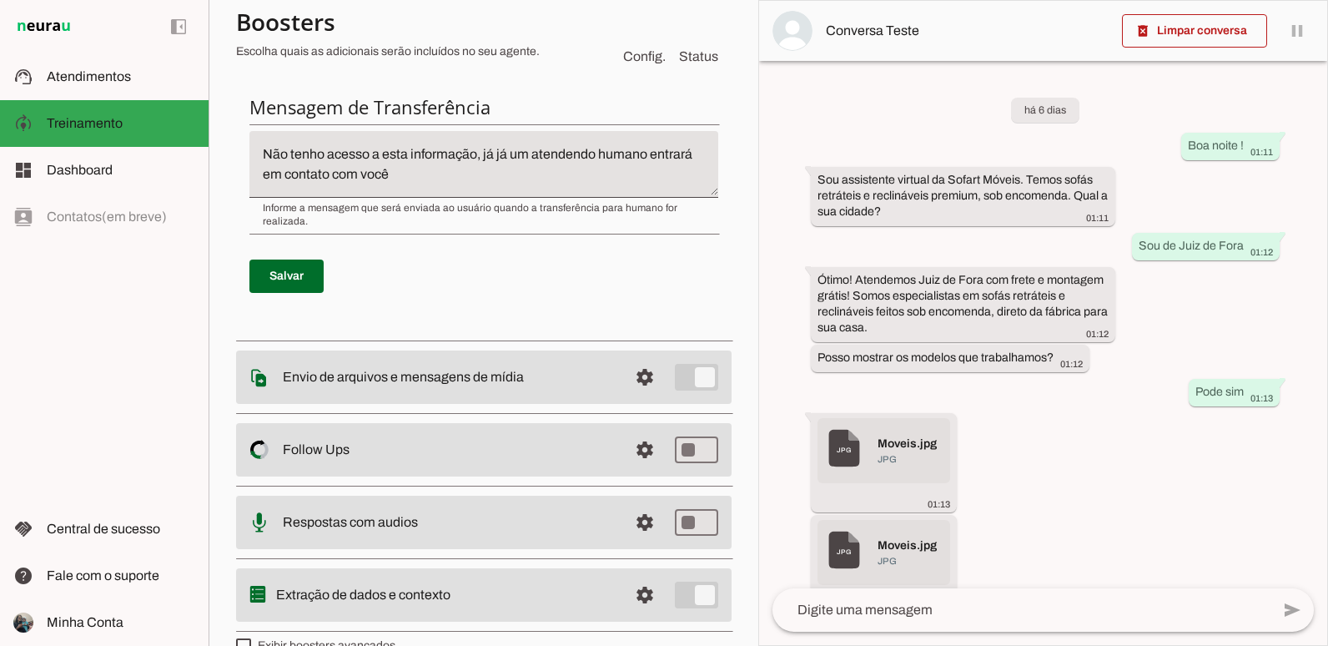
scroll to position [654, 0]
